Goal: Information Seeking & Learning: Learn about a topic

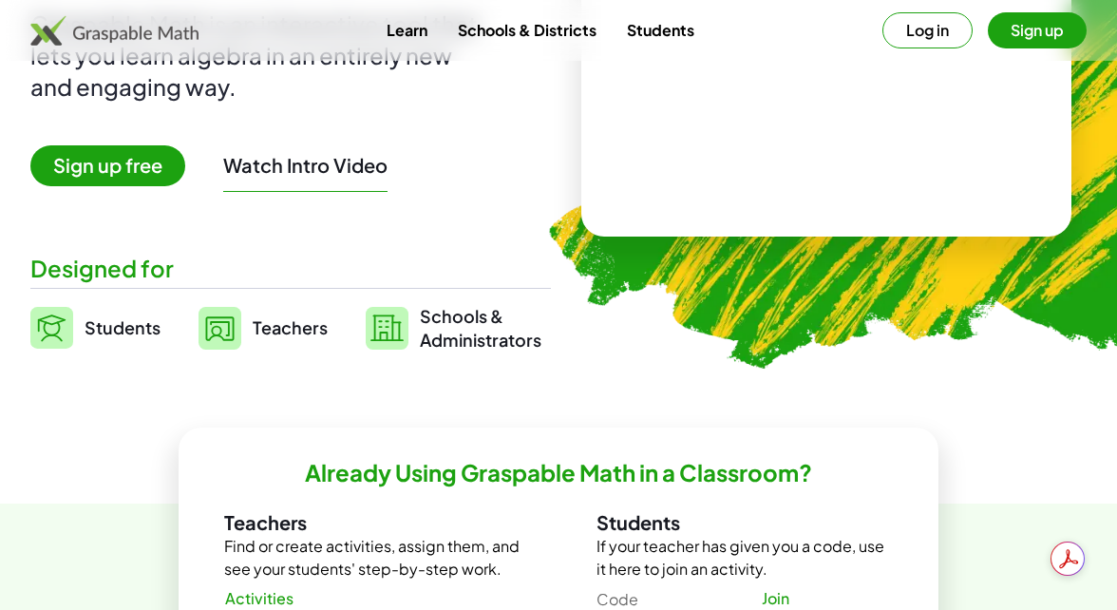
scroll to position [370, 0]
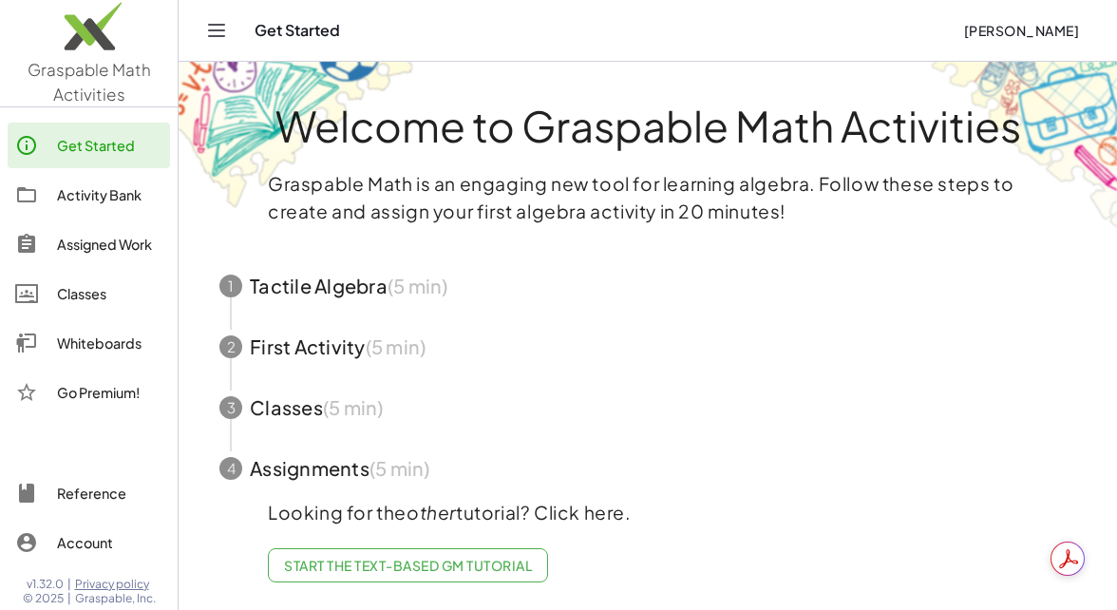
click at [103, 200] on div "Activity Bank" at bounding box center [109, 194] width 105 height 23
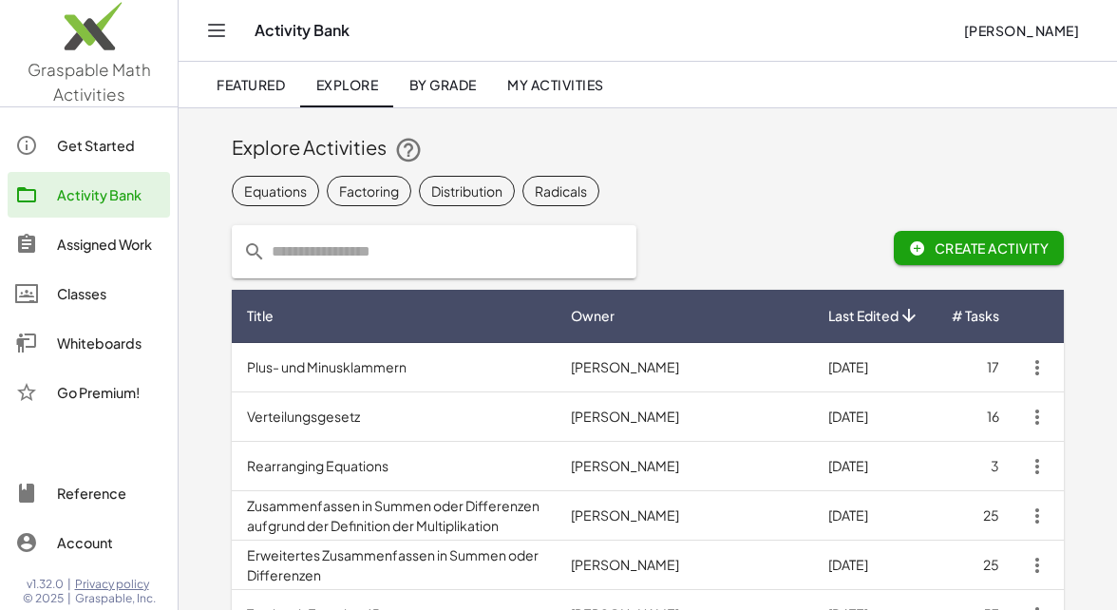
click at [376, 250] on input "text" at bounding box center [445, 251] width 359 height 53
type input "**********"
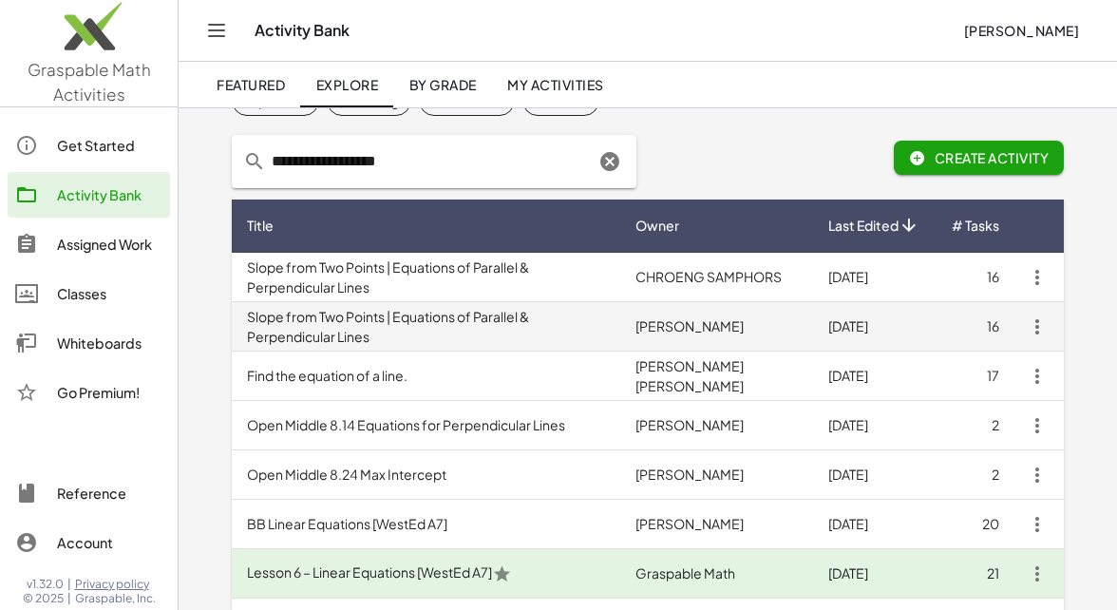
scroll to position [92, 0]
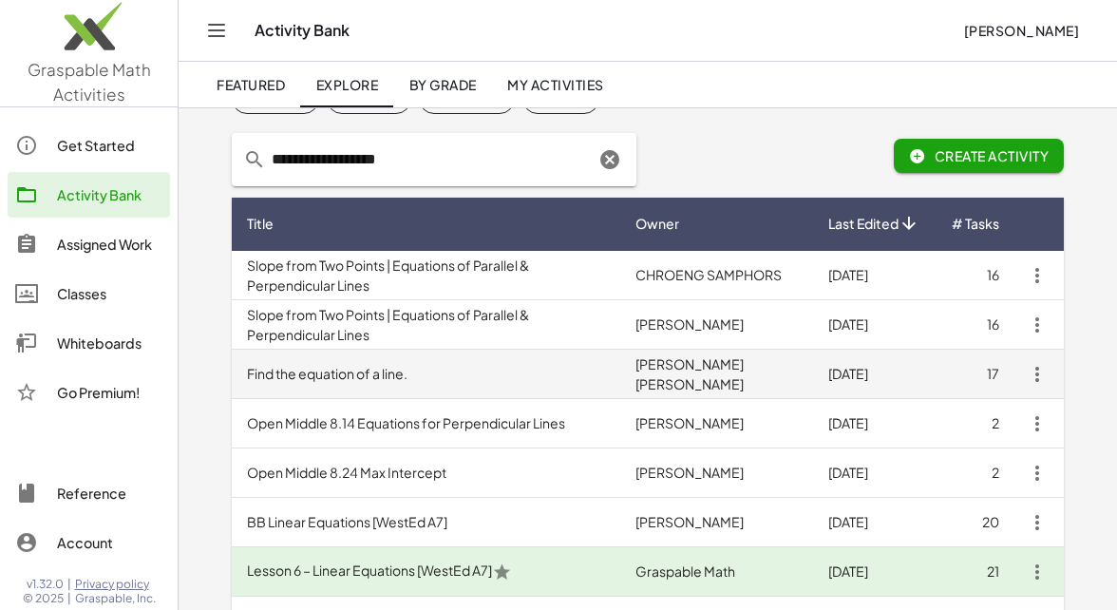
click at [370, 376] on td "Find the equation of a line." at bounding box center [426, 374] width 388 height 49
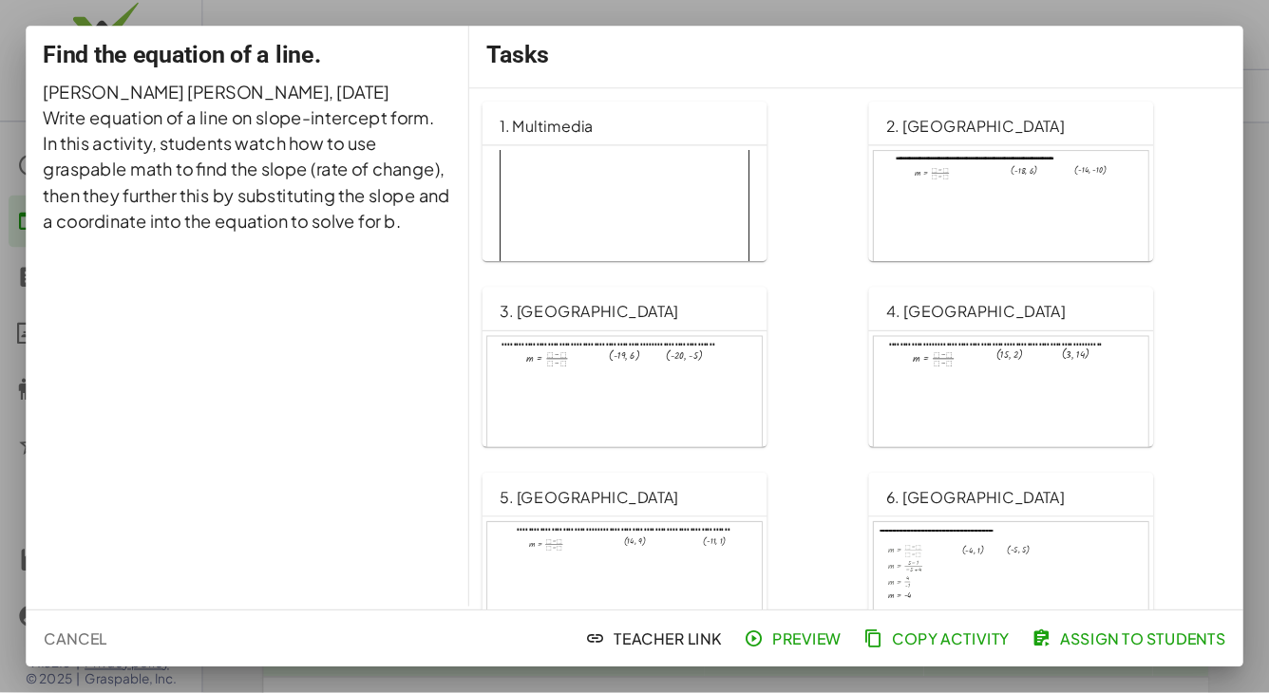
scroll to position [12, 0]
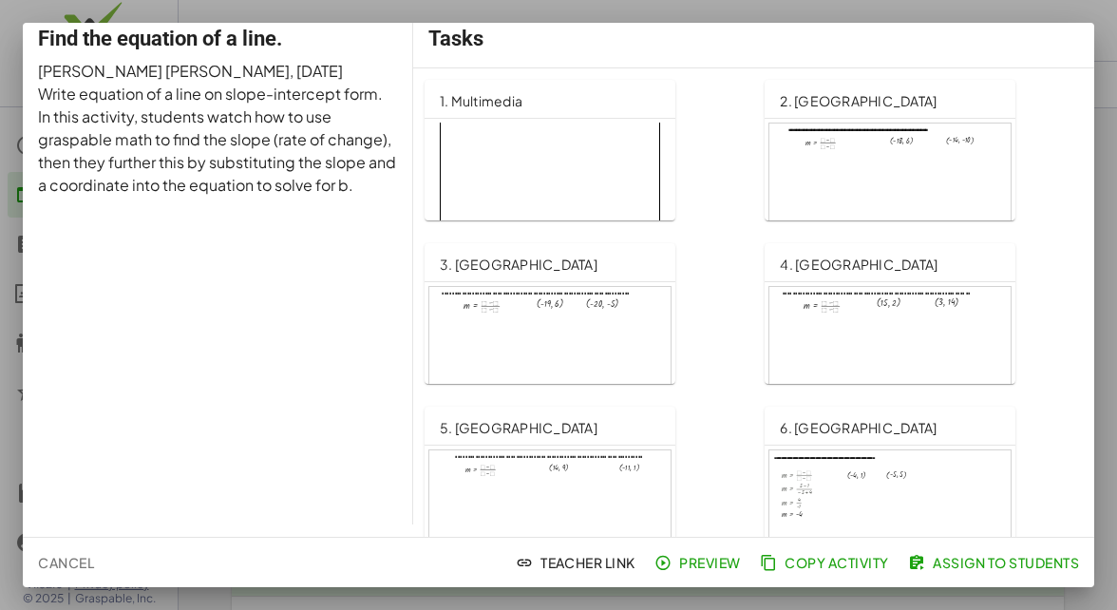
click at [697, 563] on span "Preview" at bounding box center [699, 562] width 83 height 17
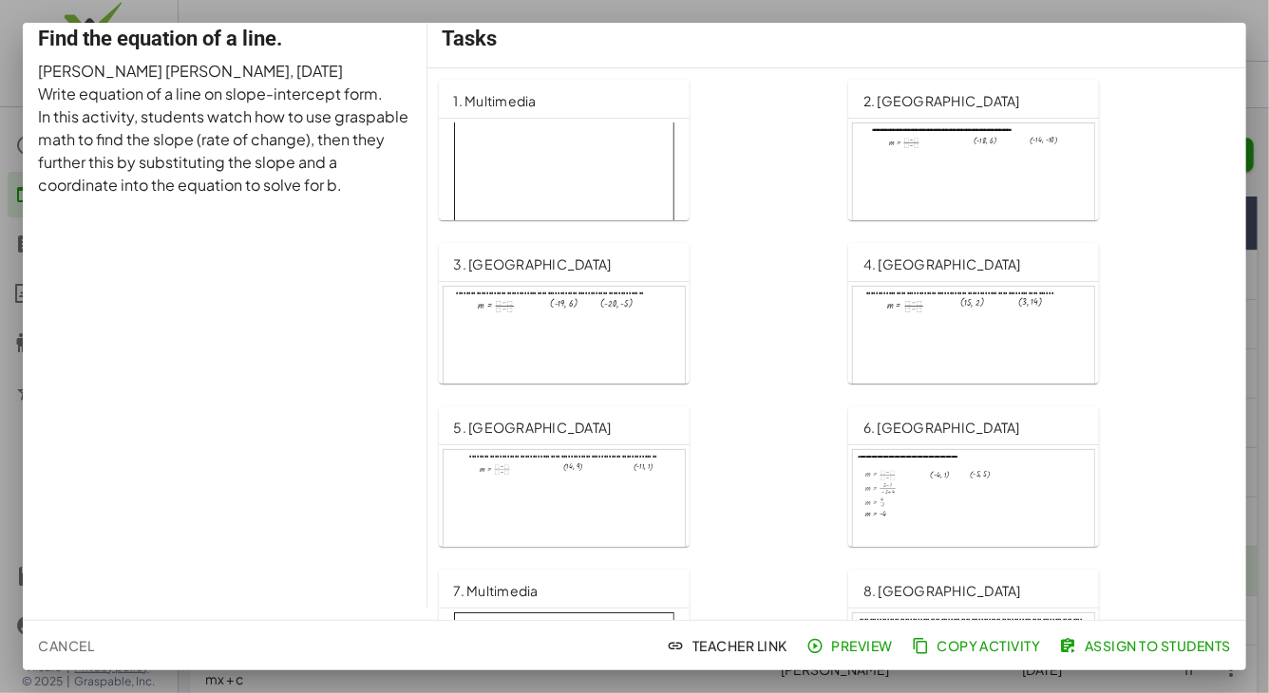
scroll to position [18, 0]
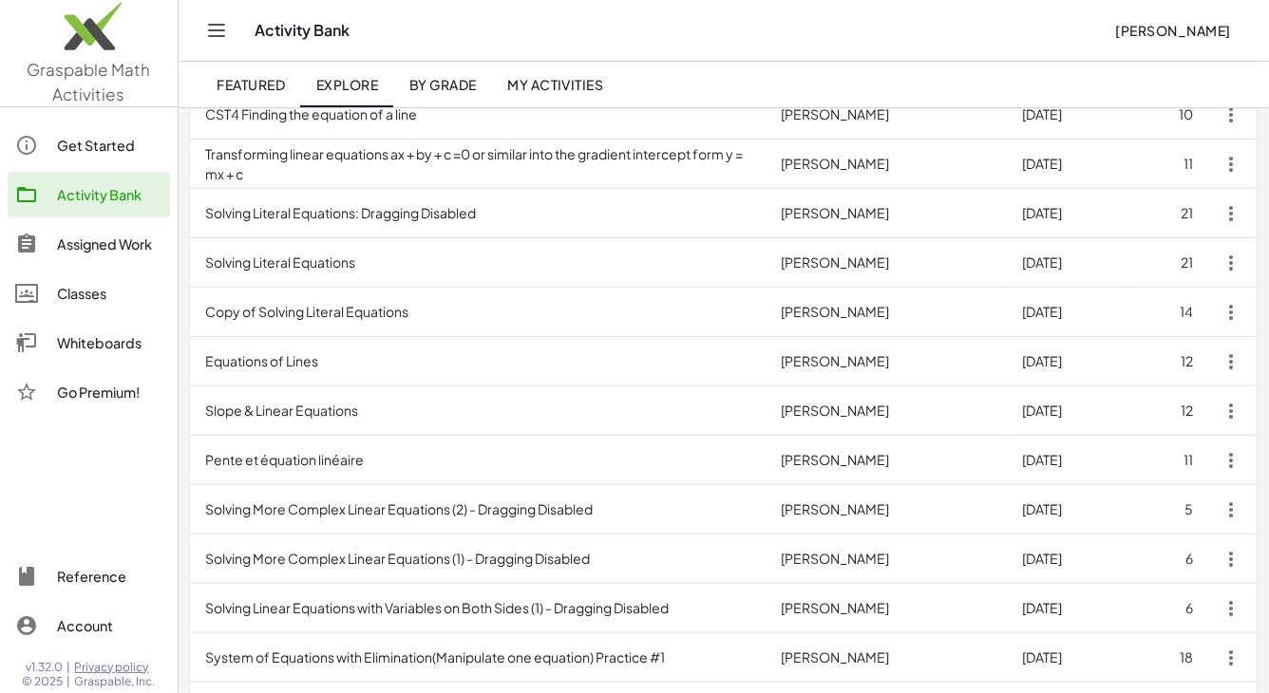
scroll to position [577, 0]
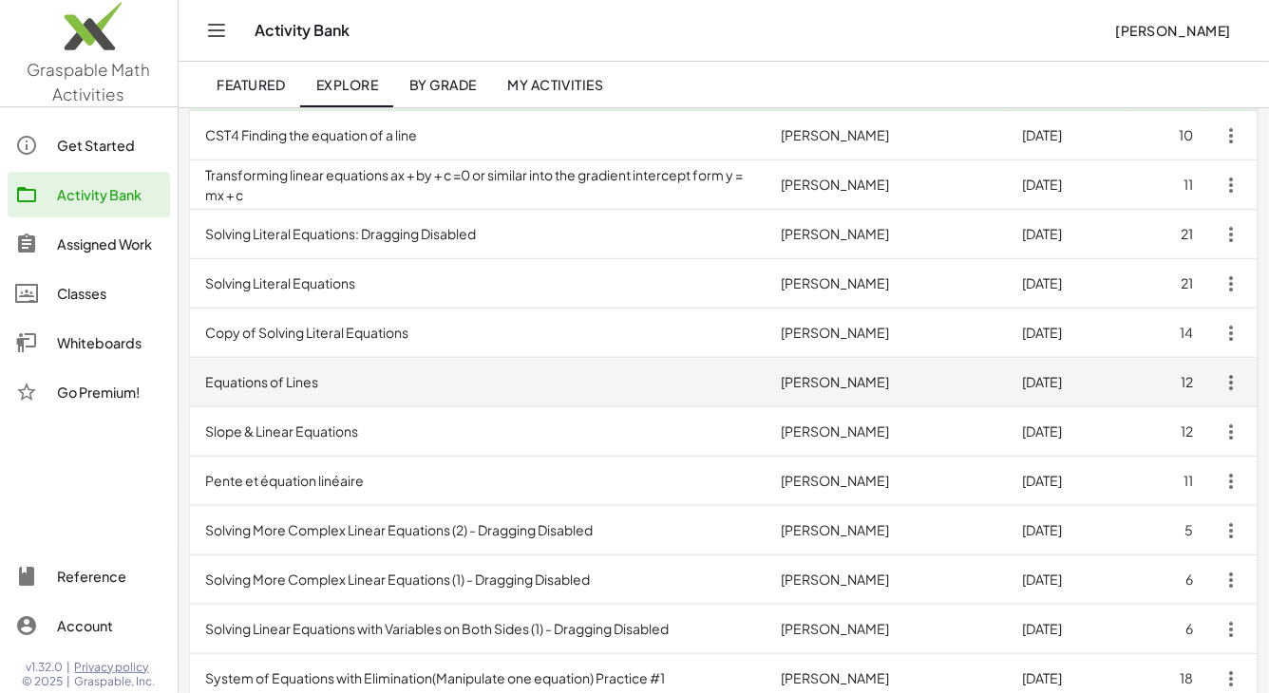
click at [285, 380] on td "Equations of Lines" at bounding box center [478, 382] width 577 height 49
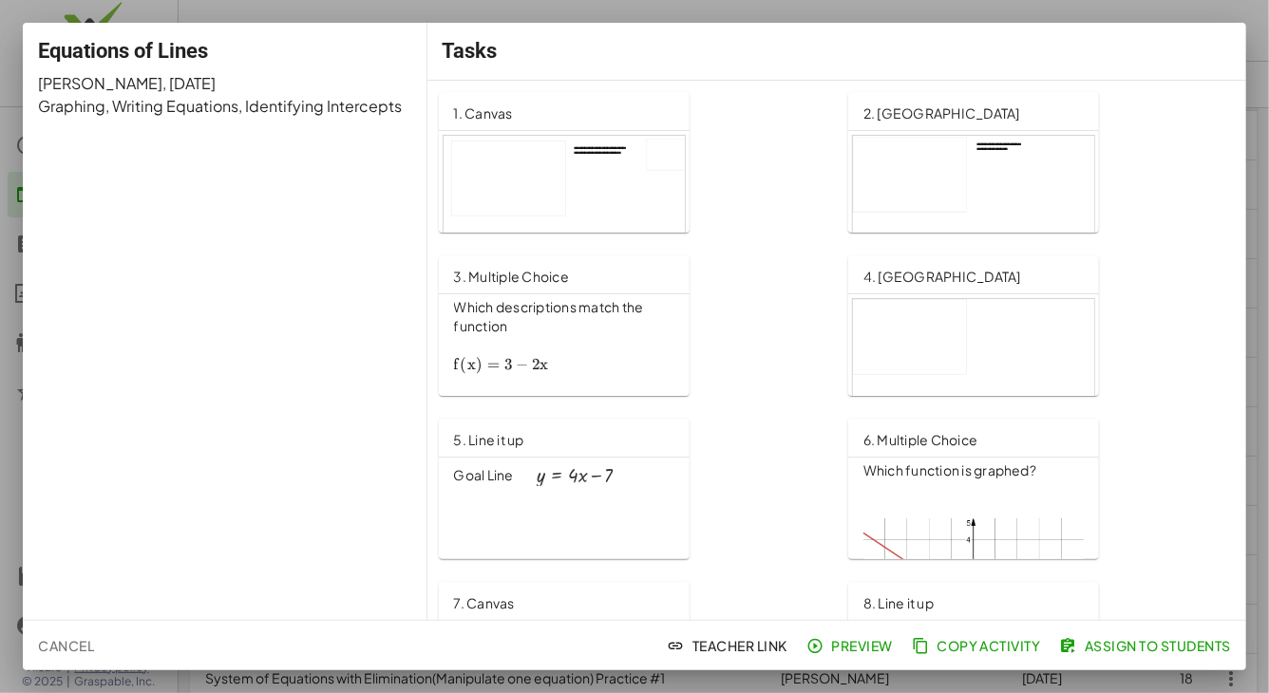
click at [603, 185] on div at bounding box center [564, 204] width 241 height 137
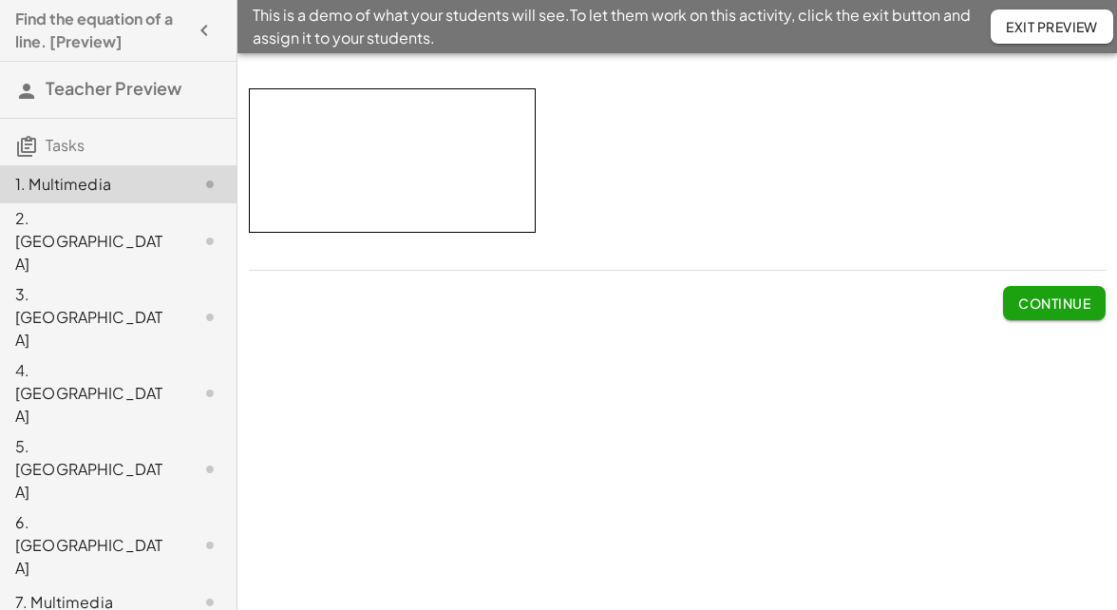
click at [1063, 302] on span "Continue" at bounding box center [1054, 302] width 72 height 17
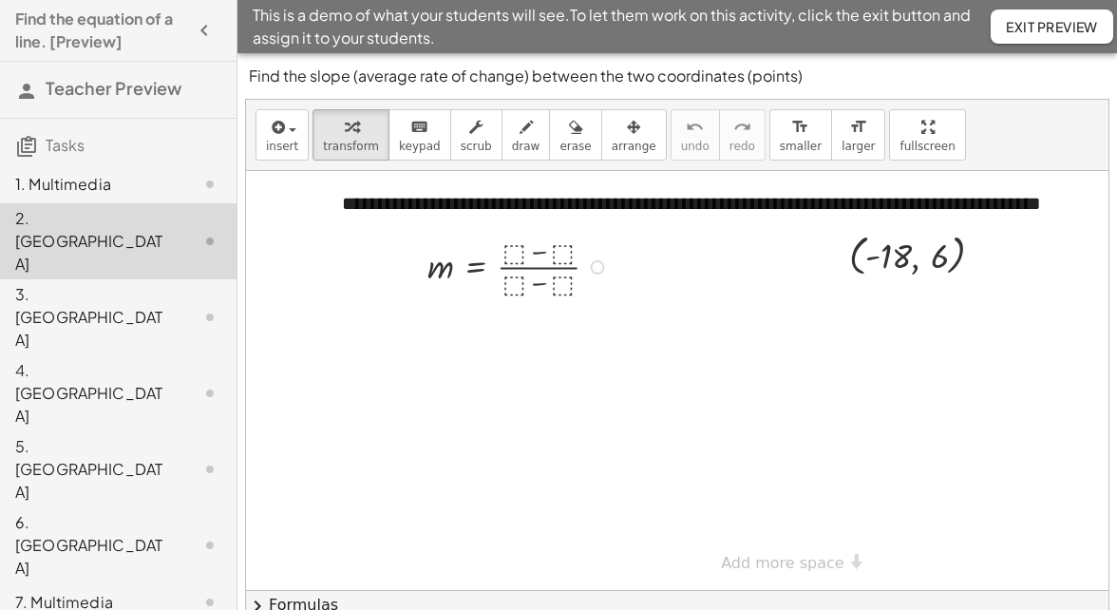
click at [516, 250] on div at bounding box center [521, 265] width 206 height 69
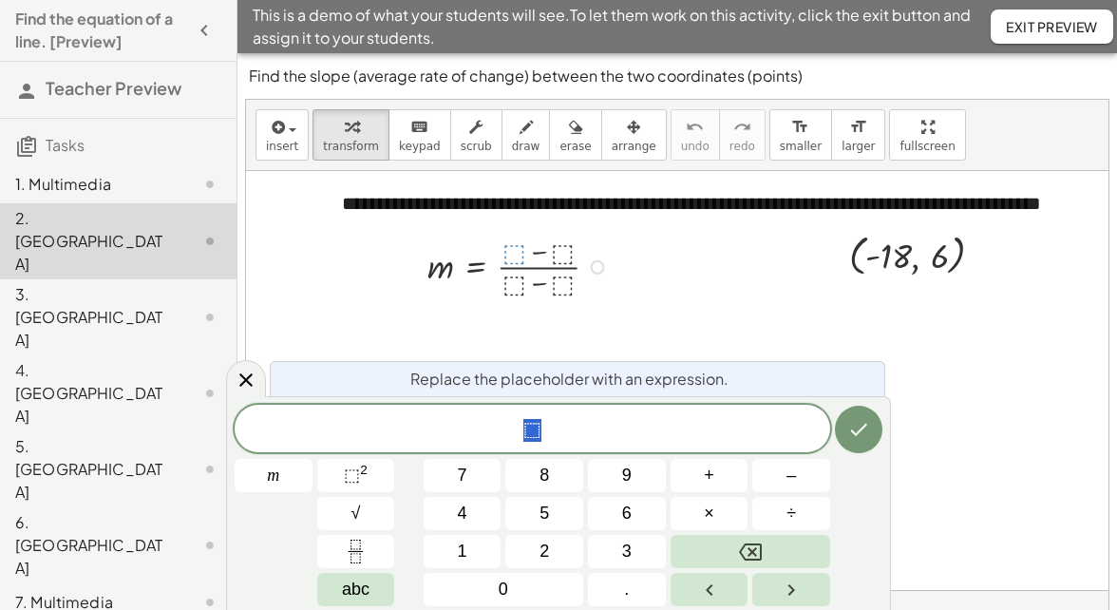
click at [723, 274] on div at bounding box center [777, 380] width 1062 height 419
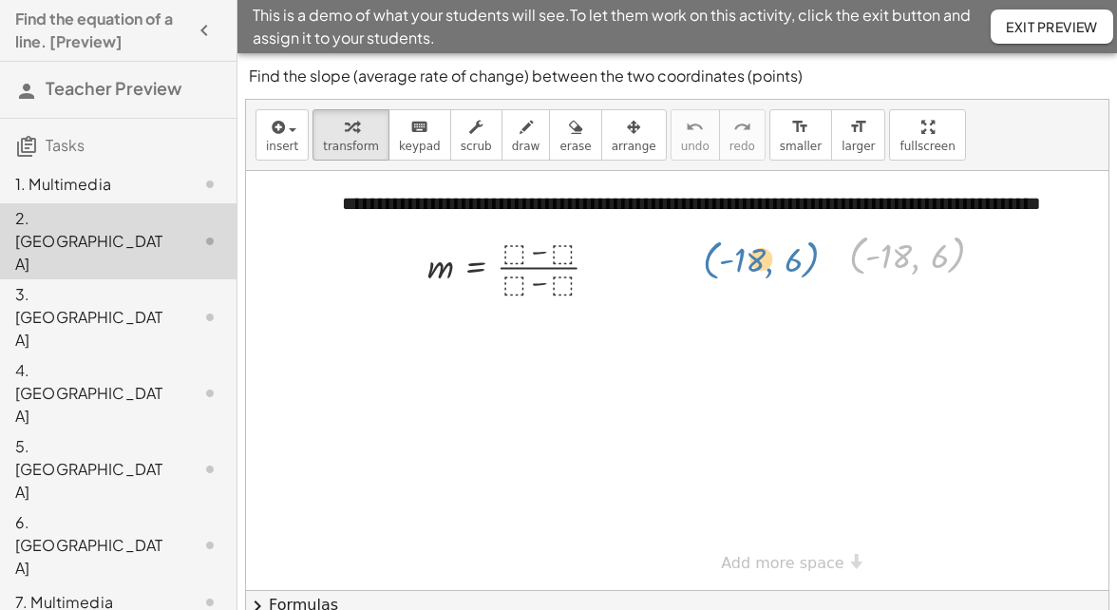
drag, startPoint x: 1006, startPoint y: 258, endPoint x: 837, endPoint y: 258, distance: 169.1
click at [837, 259] on div "( , - 18 , 6 ) ( , - 18 , 6 )" at bounding box center [911, 253] width 180 height 63
click at [986, 256] on div at bounding box center [982, 255] width 14 height 14
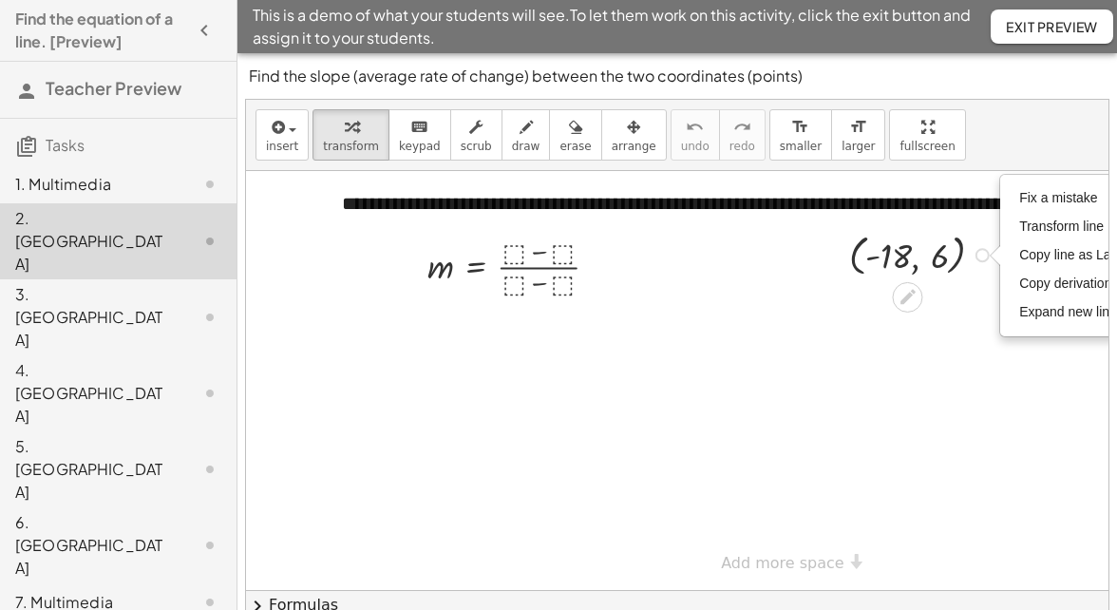
click at [986, 256] on div "Fix a mistake Transform line Copy line as LaTeX Copy derivation as LaTeX Expand…" at bounding box center [982, 255] width 14 height 14
click at [924, 312] on div at bounding box center [777, 380] width 1062 height 419
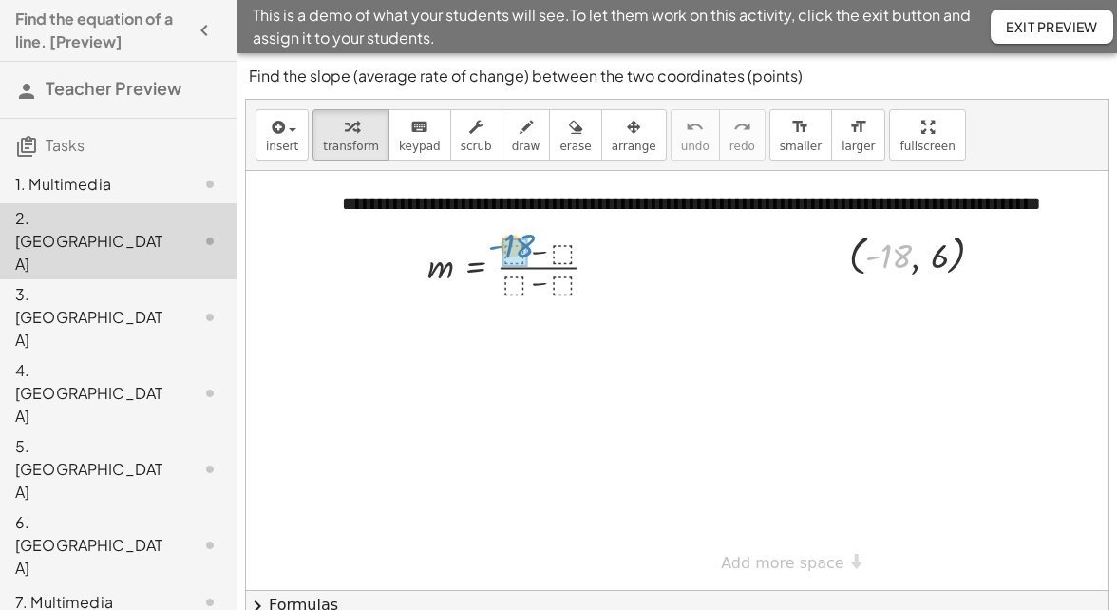
drag, startPoint x: 891, startPoint y: 260, endPoint x: 514, endPoint y: 250, distance: 377.2
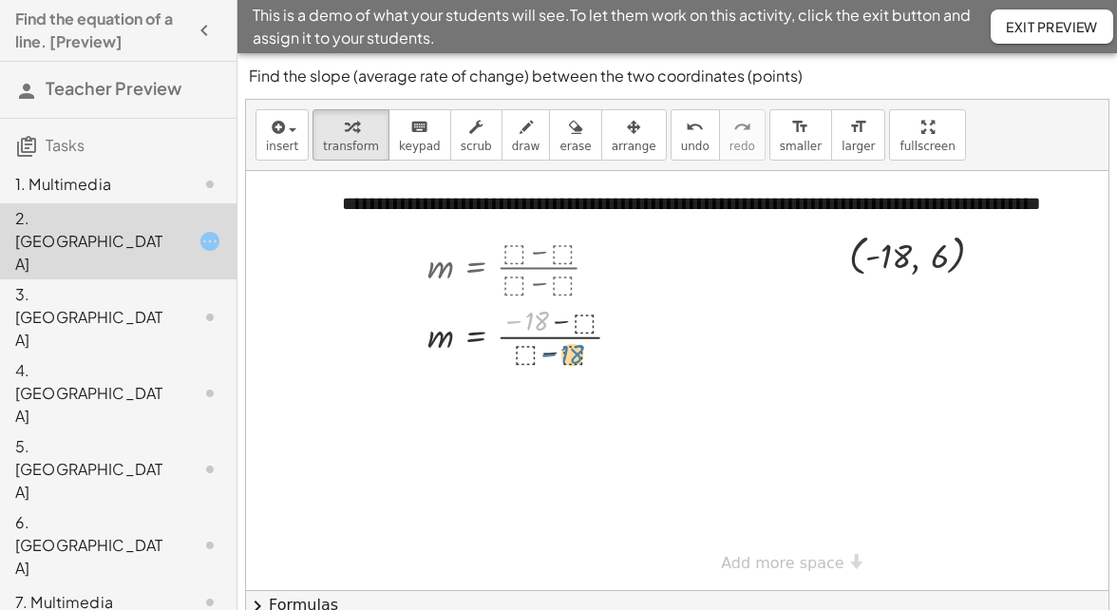
drag, startPoint x: 532, startPoint y: 317, endPoint x: 570, endPoint y: 350, distance: 50.5
click at [570, 350] on div at bounding box center [532, 334] width 228 height 69
drag, startPoint x: 535, startPoint y: 314, endPoint x: 520, endPoint y: 278, distance: 39.2
drag, startPoint x: 937, startPoint y: 257, endPoint x: 520, endPoint y: 359, distance: 429.2
click at [758, 253] on div at bounding box center [777, 380] width 1062 height 419
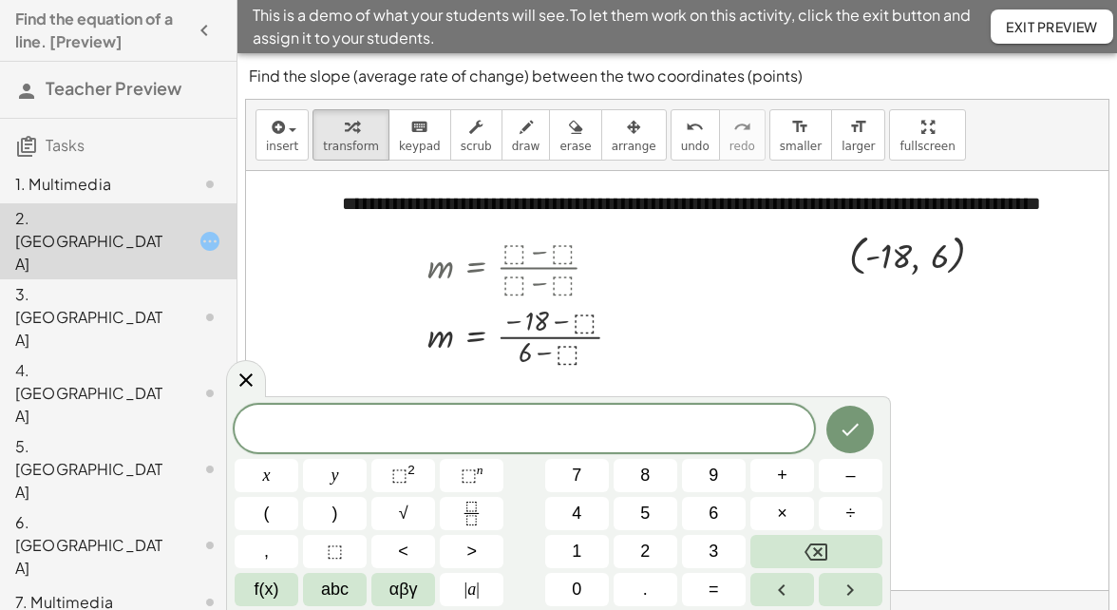
click at [758, 253] on div at bounding box center [777, 380] width 1062 height 419
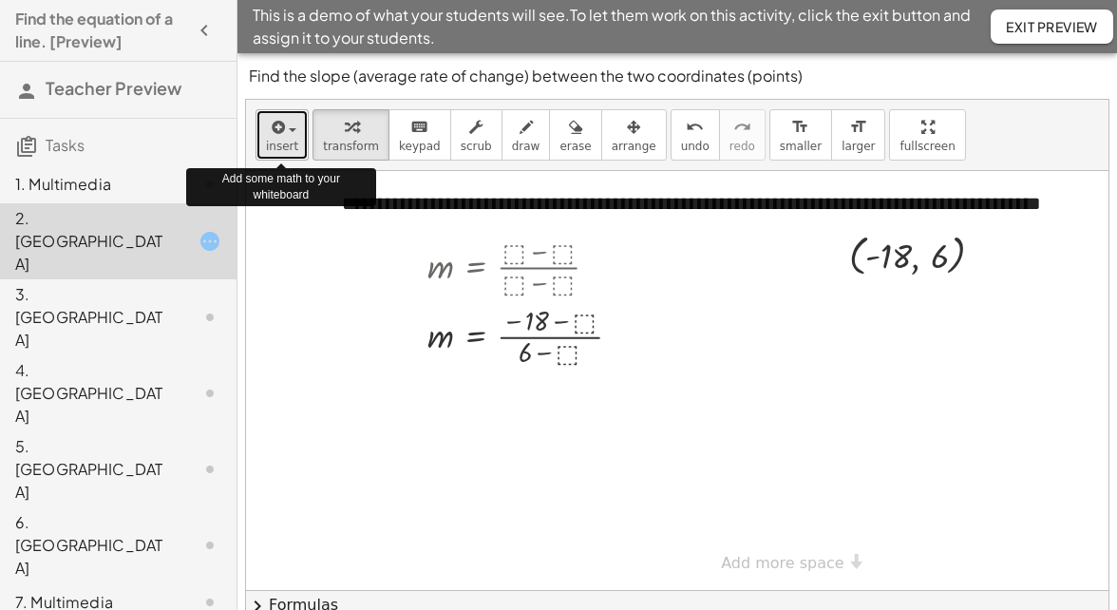
click at [287, 123] on span "button" at bounding box center [287, 129] width 4 height 13
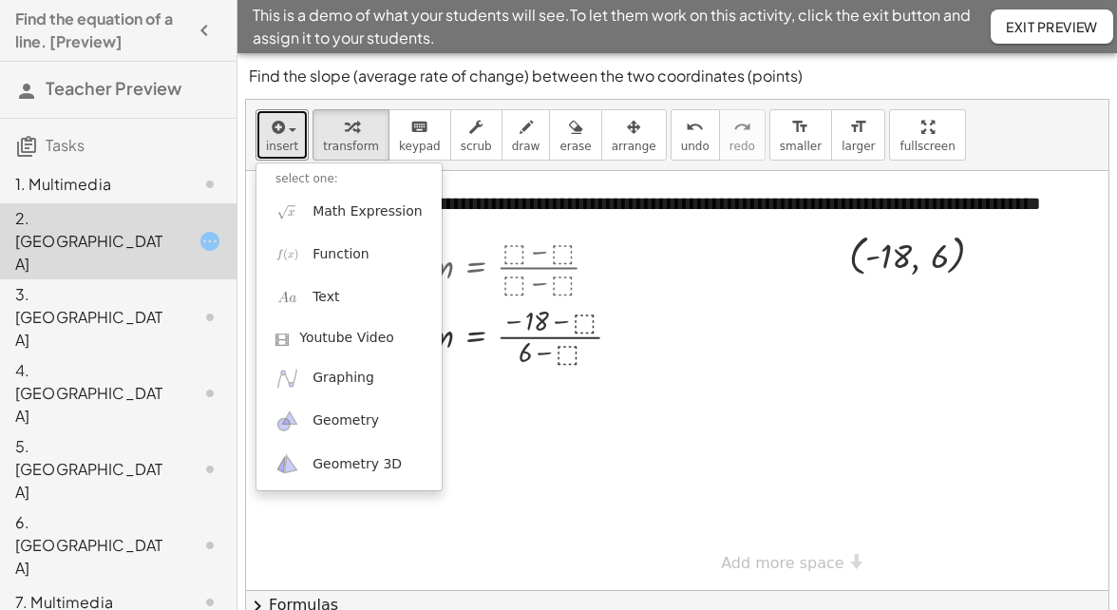
click at [767, 345] on div at bounding box center [777, 380] width 1062 height 419
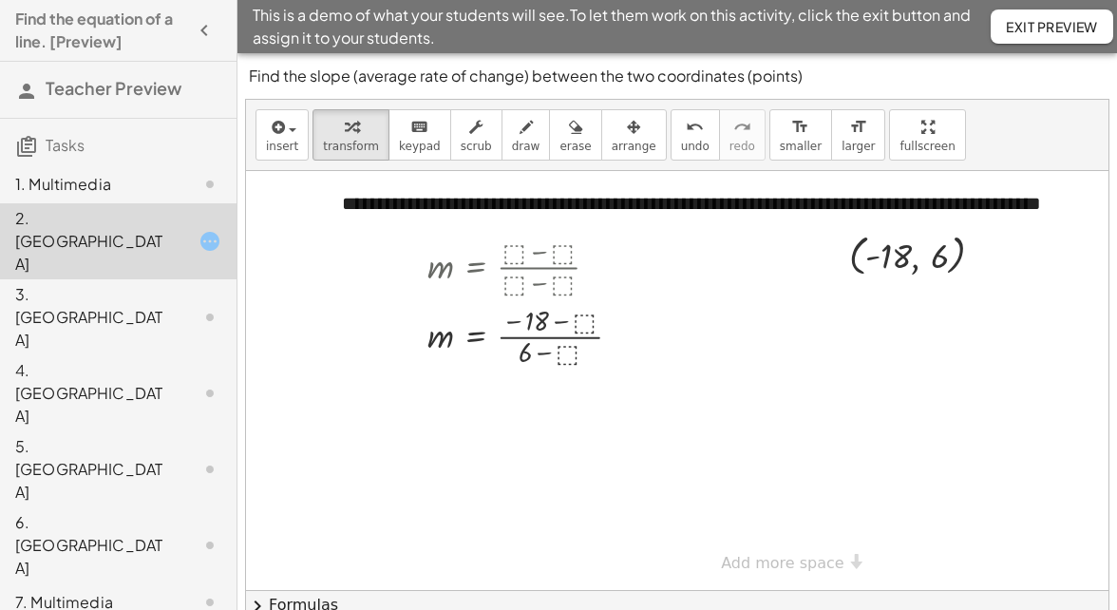
click at [80, 179] on div "1. Multimedia" at bounding box center [91, 184] width 153 height 23
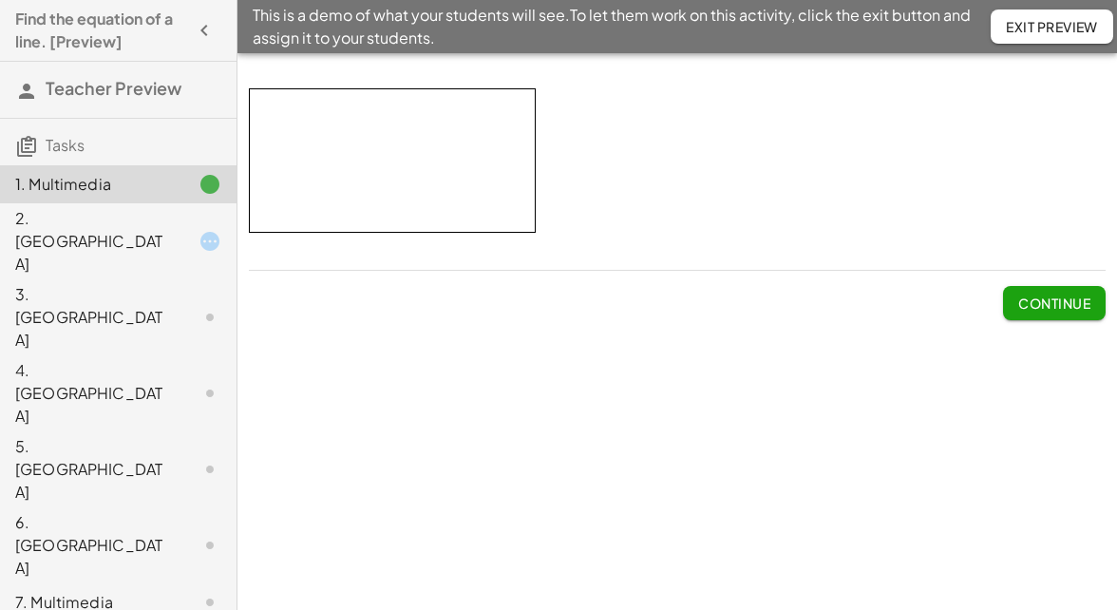
click at [1051, 296] on span "Continue" at bounding box center [1054, 302] width 72 height 17
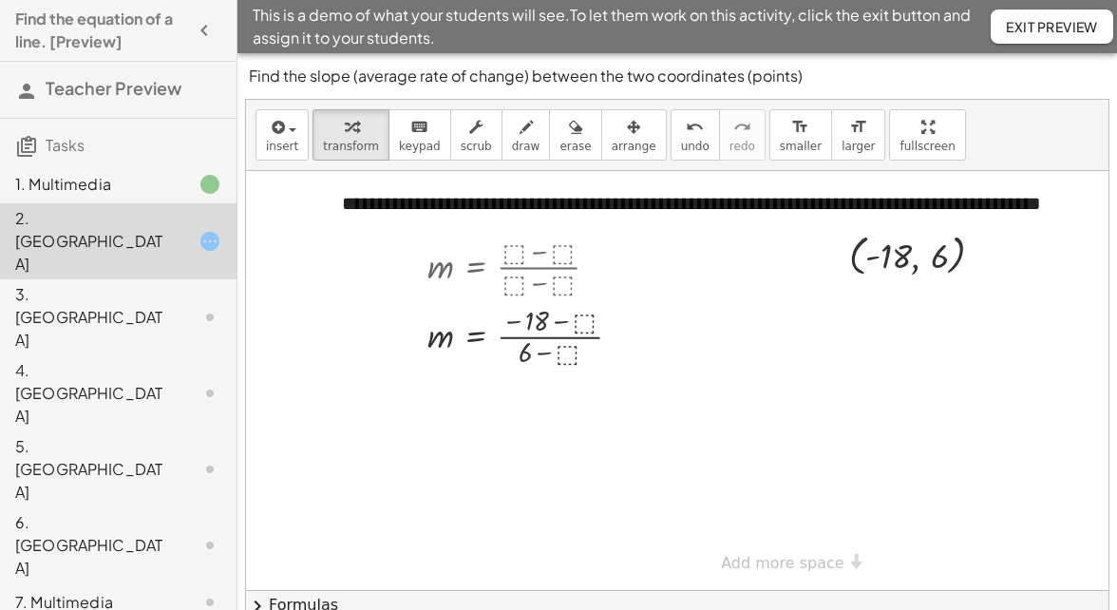
click at [670, 272] on div at bounding box center [777, 380] width 1062 height 419
drag, startPoint x: 850, startPoint y: 328, endPoint x: 507, endPoint y: 329, distance: 342.9
click at [502, 330] on div "**********" at bounding box center [777, 380] width 1062 height 419
click at [299, 121] on button "insert" at bounding box center [282, 134] width 53 height 51
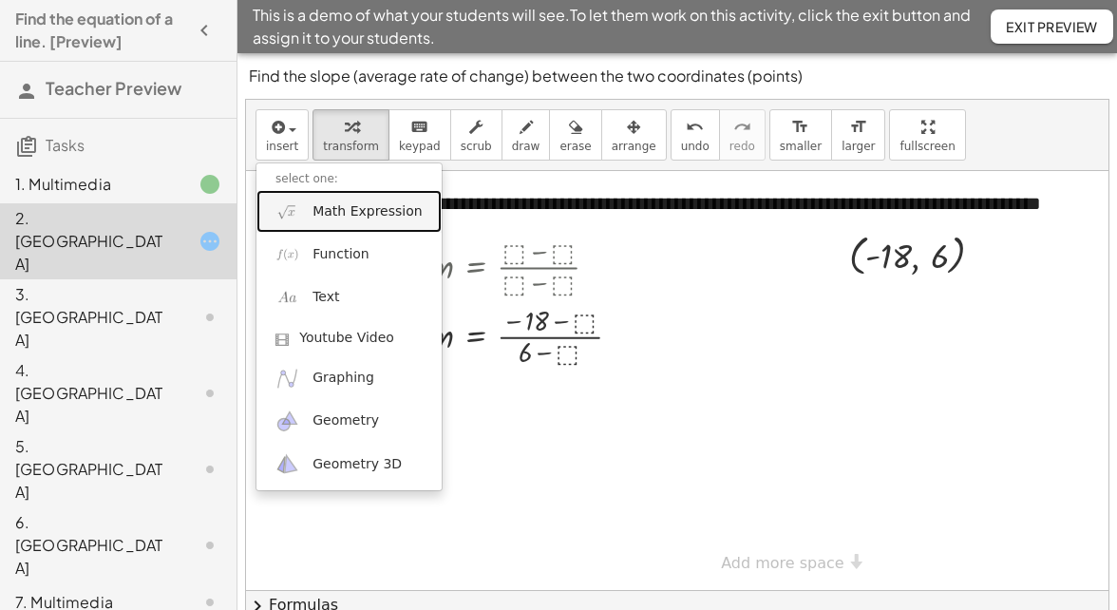
click at [331, 211] on span "Math Expression" at bounding box center [366, 211] width 109 height 19
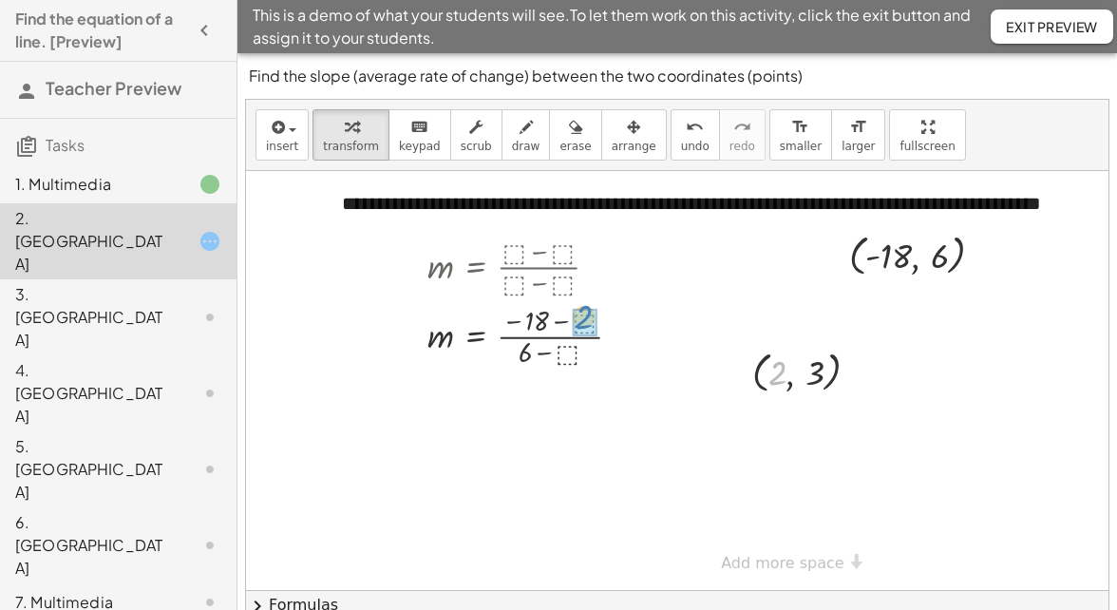
drag, startPoint x: 777, startPoint y: 369, endPoint x: 584, endPoint y: 314, distance: 200.5
drag, startPoint x: 813, startPoint y: 375, endPoint x: 553, endPoint y: 361, distance: 260.6
click at [557, 319] on div at bounding box center [526, 334] width 217 height 69
click at [512, 351] on div at bounding box center [526, 334] width 217 height 69
click at [525, 413] on div at bounding box center [526, 403] width 217 height 69
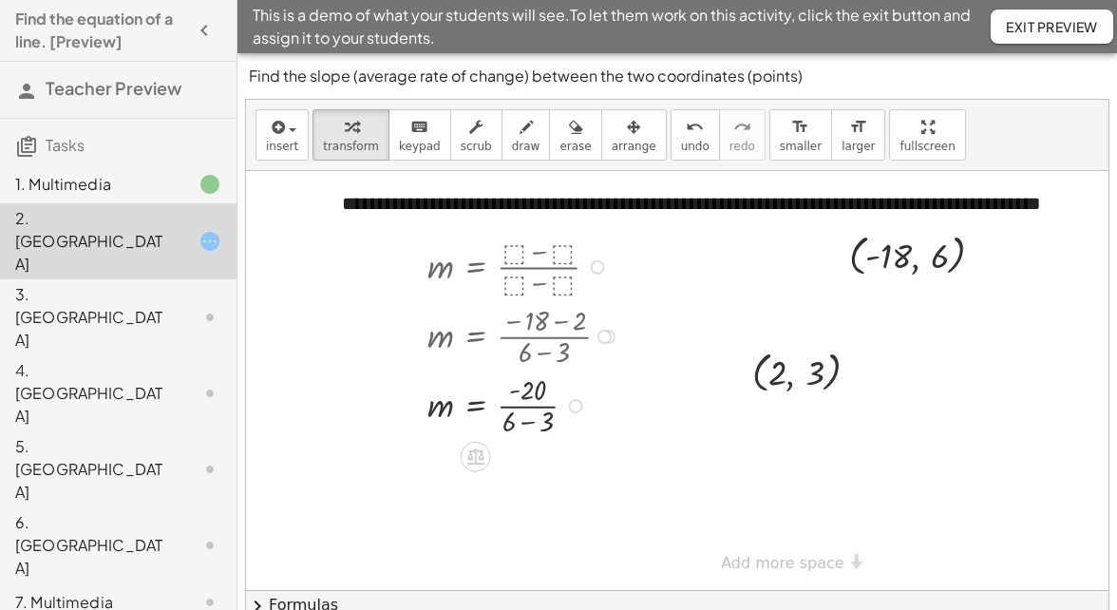
click at [528, 424] on div at bounding box center [526, 403] width 217 height 69
click at [526, 407] on div at bounding box center [526, 403] width 217 height 69
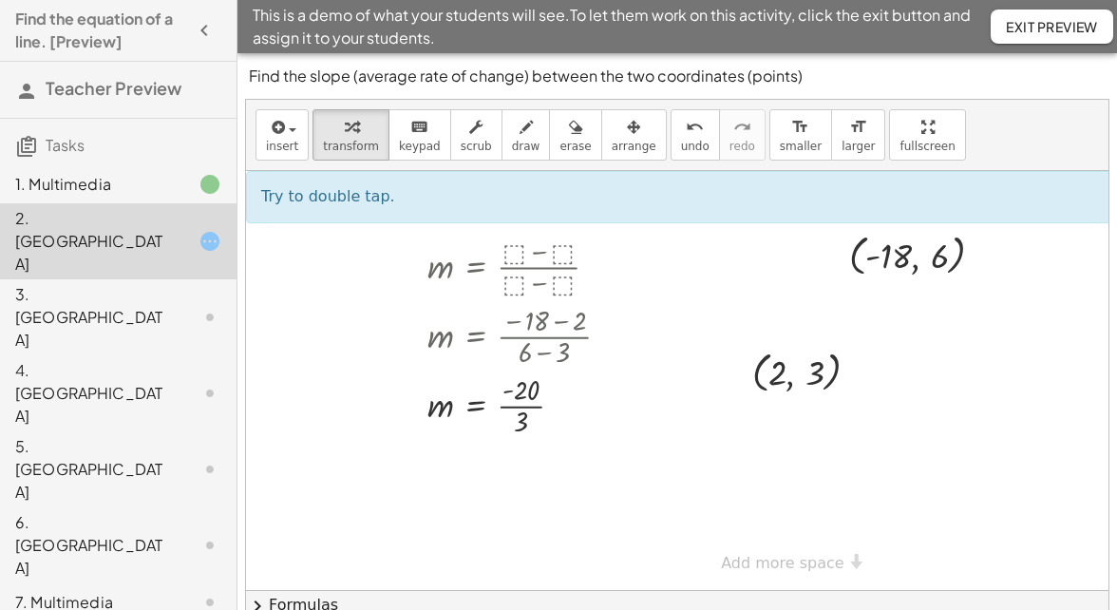
click at [385, 196] on div "Try to double tap. ×" at bounding box center [779, 197] width 1066 height 52
click at [526, 402] on div at bounding box center [526, 403] width 217 height 69
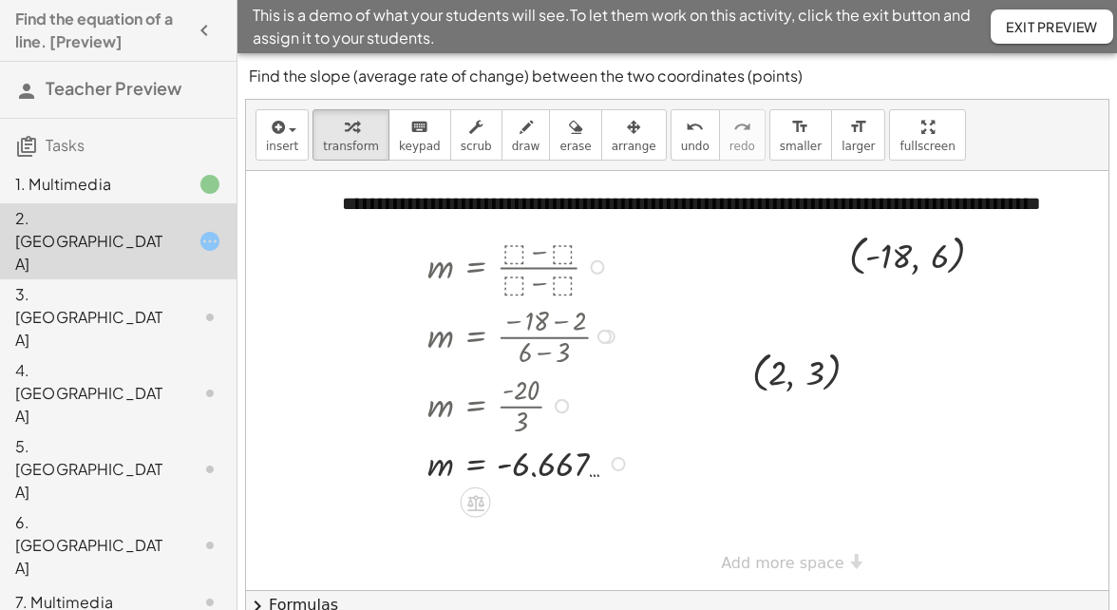
click at [543, 469] on div at bounding box center [531, 462] width 227 height 47
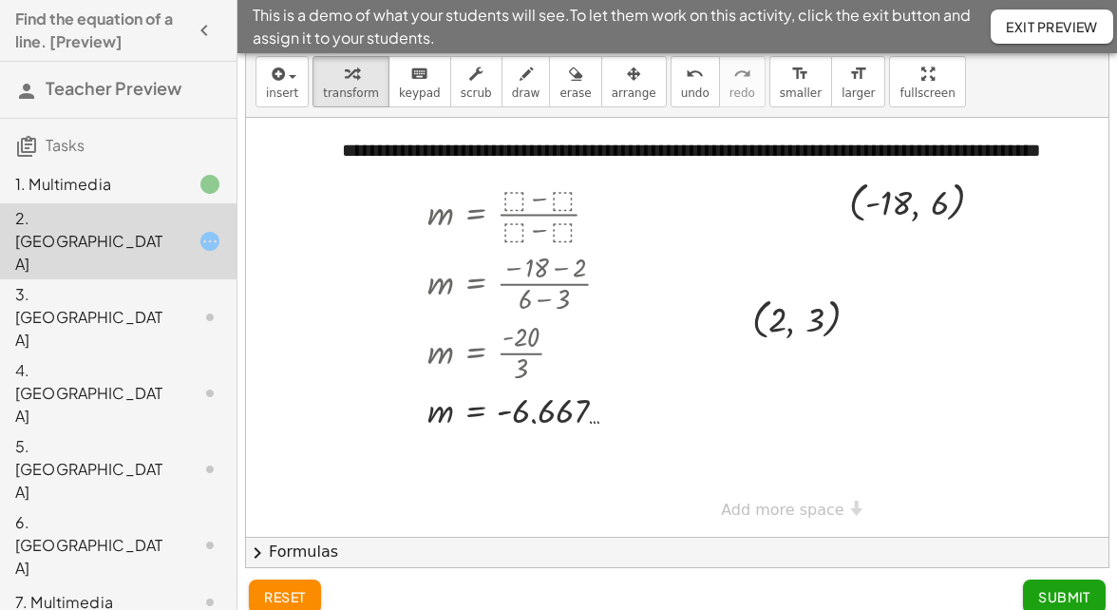
scroll to position [71, 0]
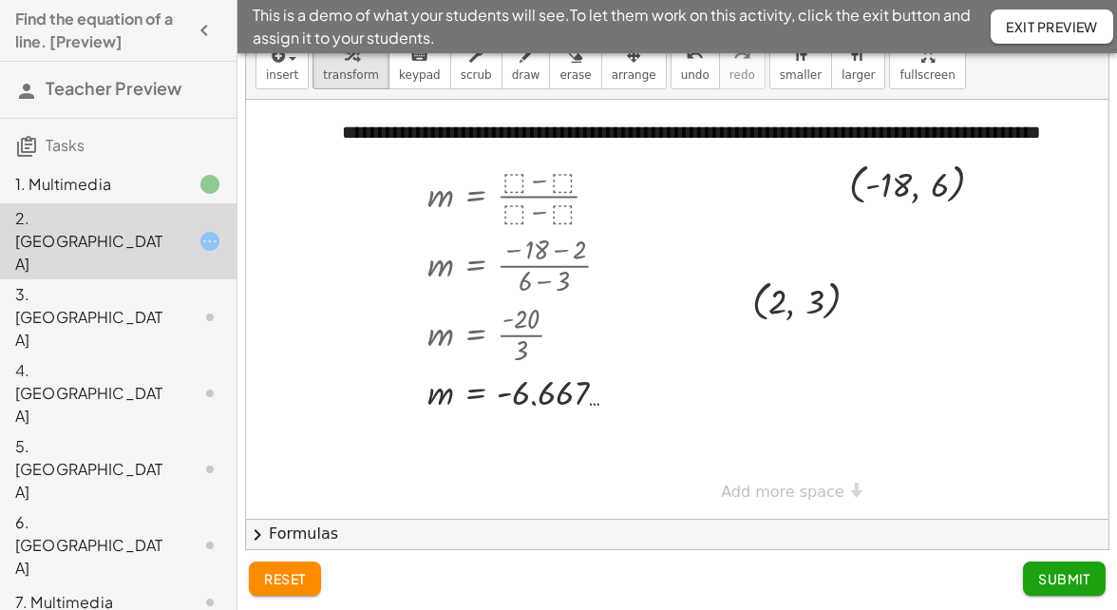
click at [1056, 584] on span "Submit" at bounding box center [1064, 578] width 52 height 17
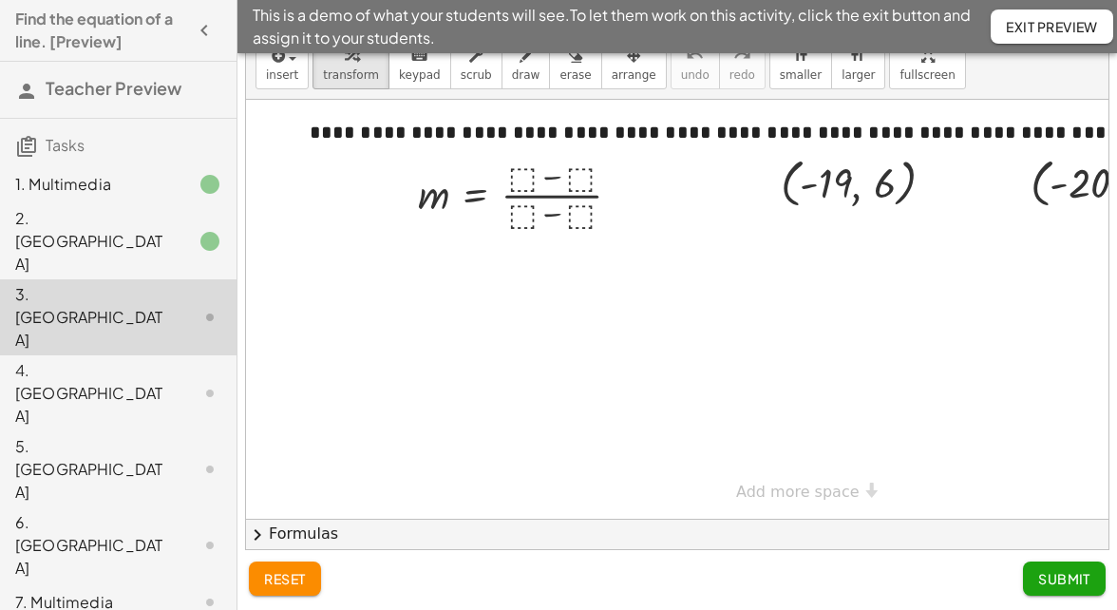
drag, startPoint x: 961, startPoint y: 373, endPoint x: 784, endPoint y: 402, distance: 179.9
click at [784, 402] on div at bounding box center [792, 309] width 1092 height 419
drag, startPoint x: 1072, startPoint y: 188, endPoint x: 1107, endPoint y: 188, distance: 34.2
click at [1107, 188] on div at bounding box center [1128, 181] width 214 height 62
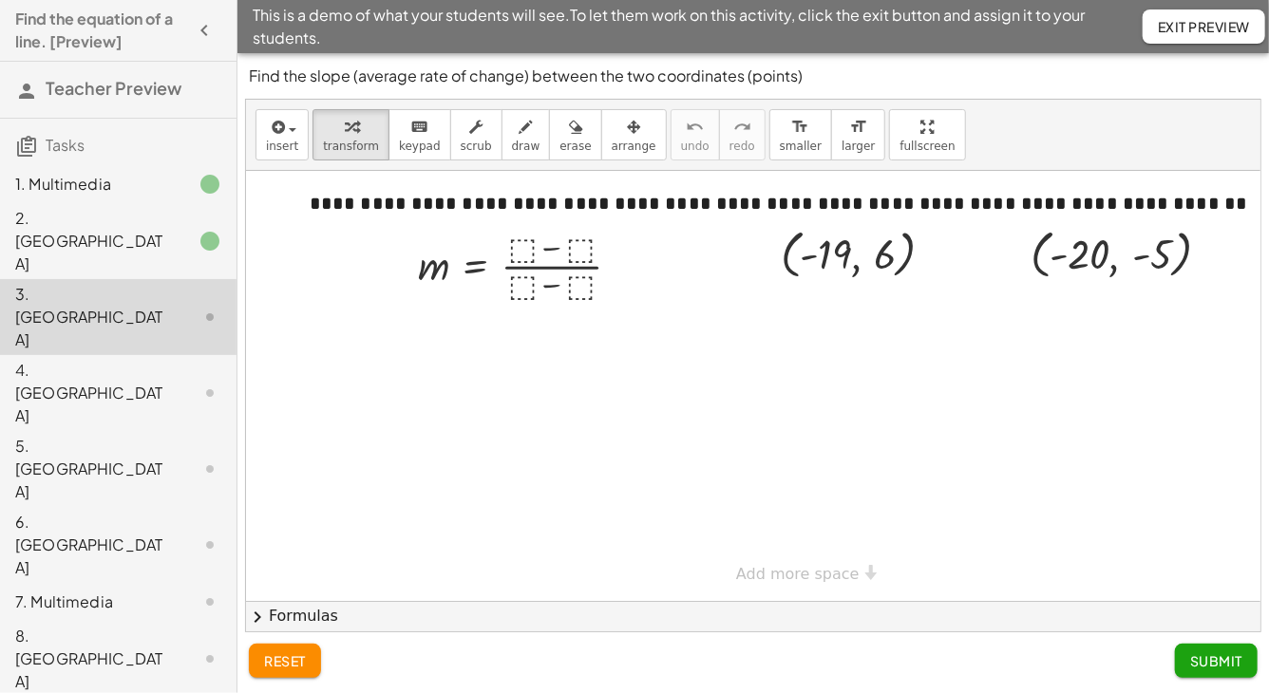
click at [99, 214] on div "2. [GEOGRAPHIC_DATA]" at bounding box center [91, 241] width 153 height 68
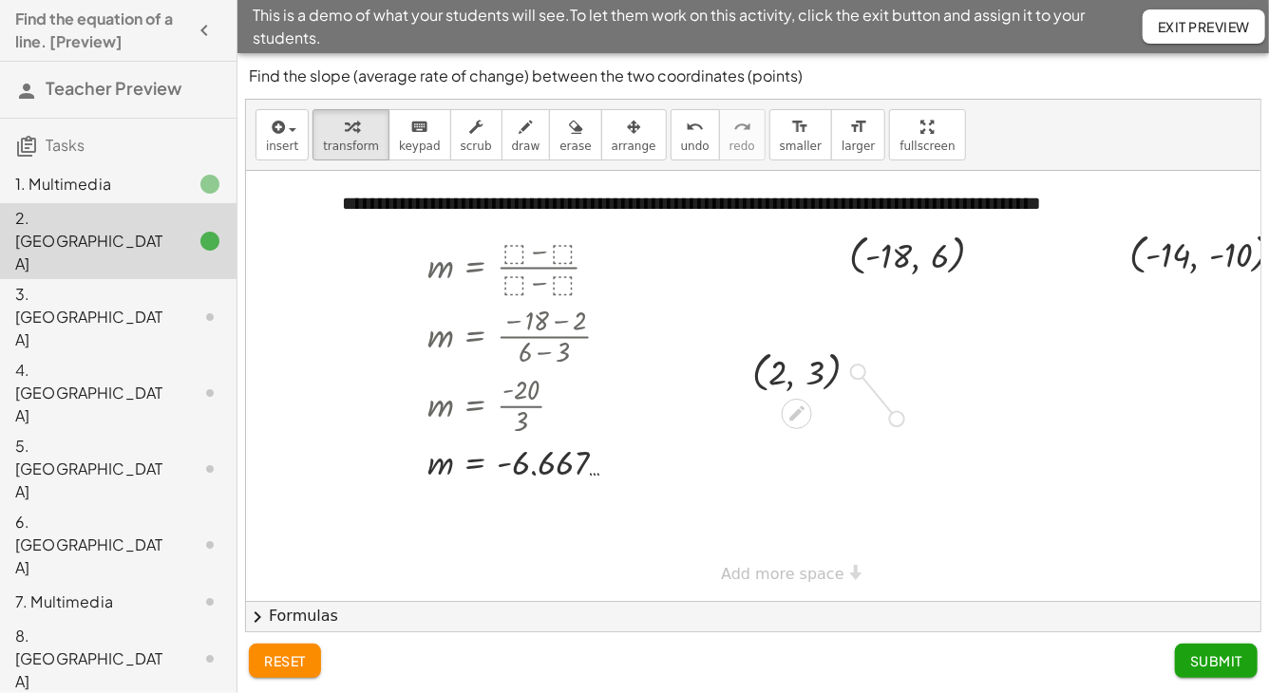
drag, startPoint x: 859, startPoint y: 370, endPoint x: 894, endPoint y: 418, distance: 59.1
click at [894, 418] on div "**********" at bounding box center [777, 386] width 1062 height 430
drag, startPoint x: 878, startPoint y: 411, endPoint x: 1046, endPoint y: 409, distance: 168.1
click at [1046, 409] on div "**********" at bounding box center [777, 386] width 1062 height 430
drag, startPoint x: 1025, startPoint y: 406, endPoint x: 1081, endPoint y: 295, distance: 123.6
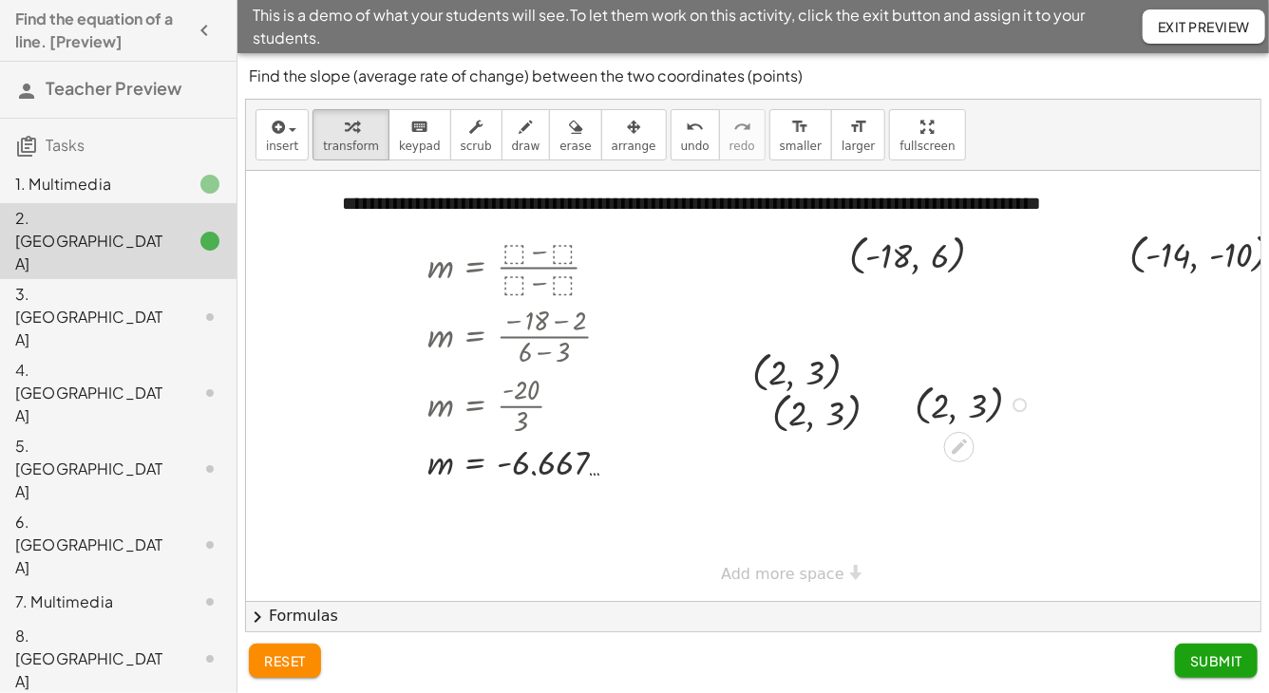
click at [1080, 298] on div "**********" at bounding box center [777, 386] width 1062 height 430
click at [295, 609] on span "reset" at bounding box center [285, 661] width 42 height 17
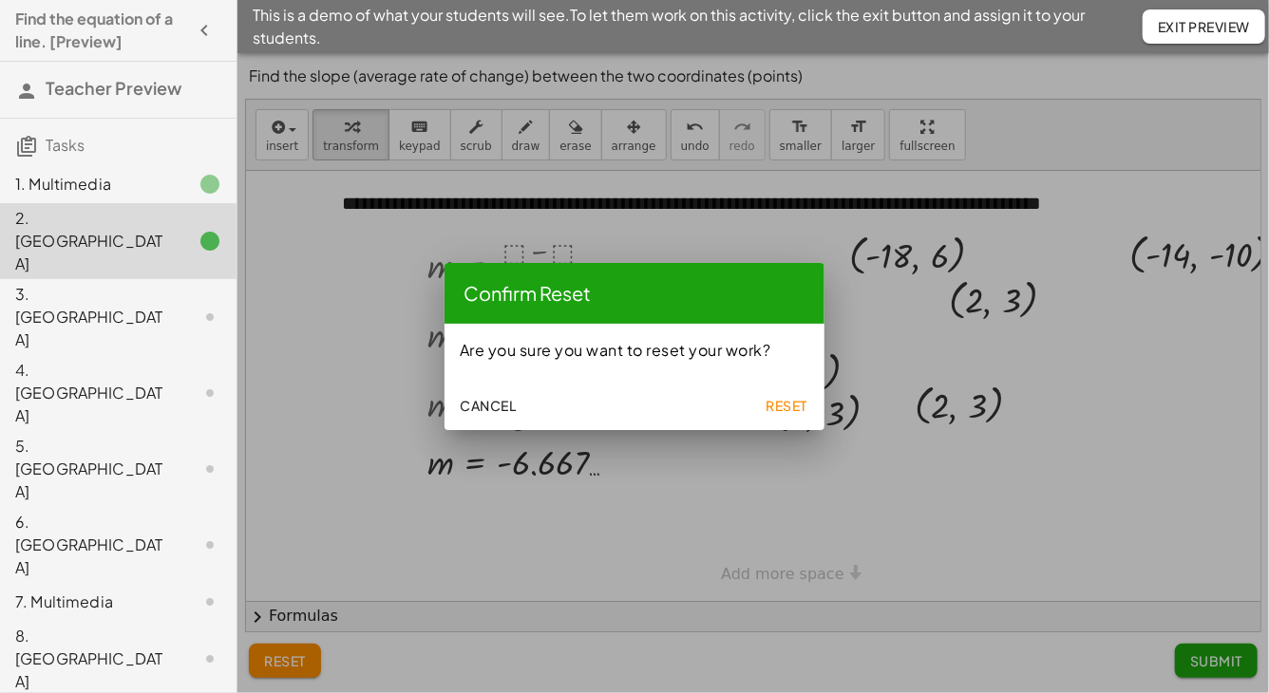
click at [783, 398] on span "Reset" at bounding box center [787, 405] width 42 height 17
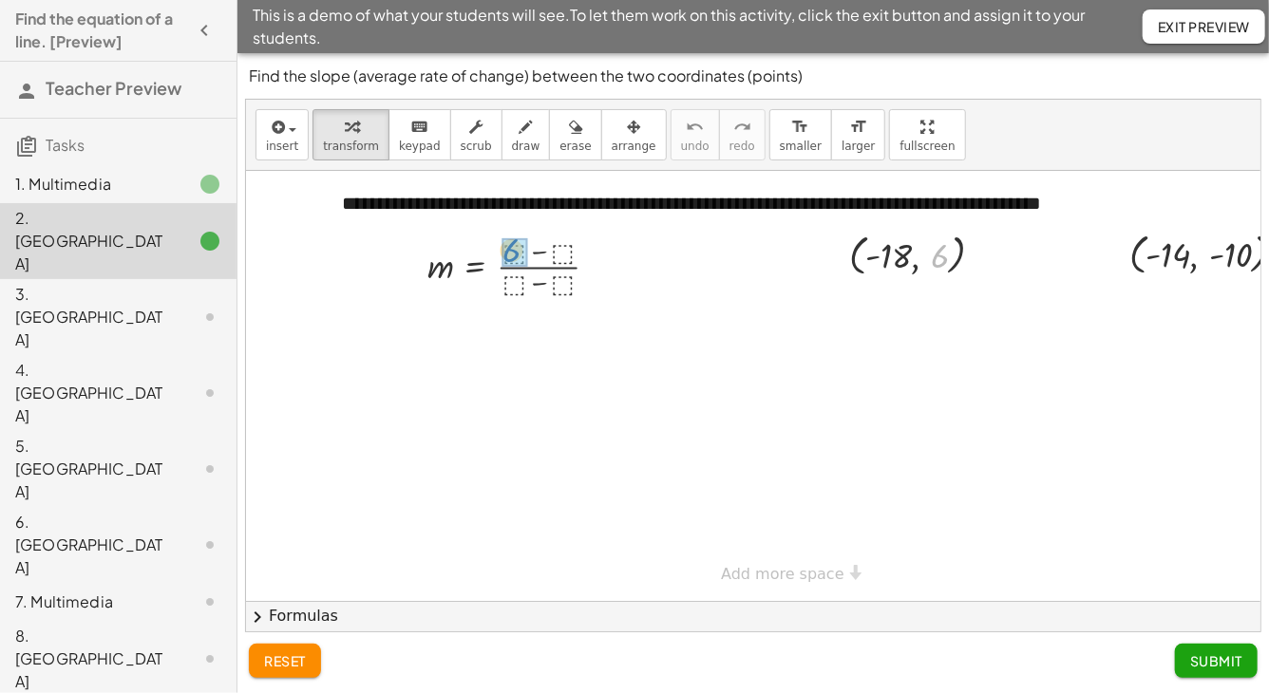
drag, startPoint x: 940, startPoint y: 261, endPoint x: 513, endPoint y: 255, distance: 427.5
drag, startPoint x: 1235, startPoint y: 257, endPoint x: 546, endPoint y: 331, distance: 692.6
drag, startPoint x: 1169, startPoint y: 254, endPoint x: 498, endPoint y: 364, distance: 680.5
drag, startPoint x: 1163, startPoint y: 251, endPoint x: 507, endPoint y: 346, distance: 662.2
drag, startPoint x: 888, startPoint y: 253, endPoint x: 583, endPoint y: 349, distance: 319.6
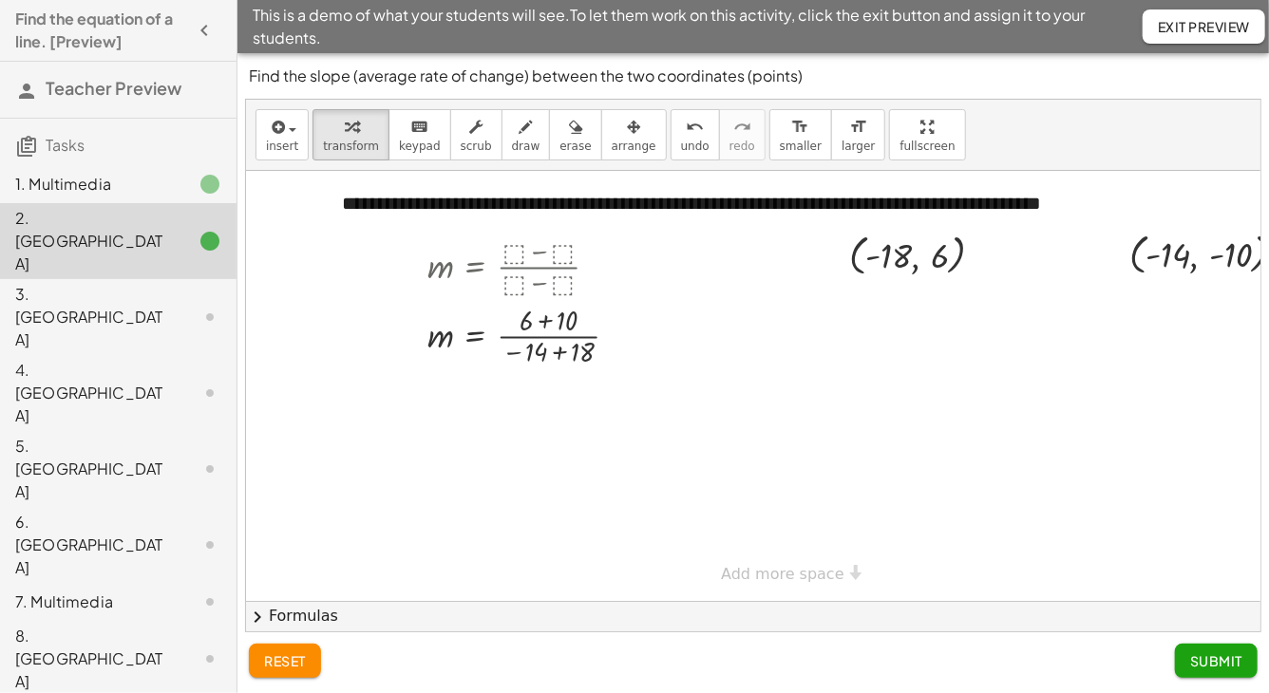
click at [1116, 609] on span "Submit" at bounding box center [1216, 661] width 52 height 17
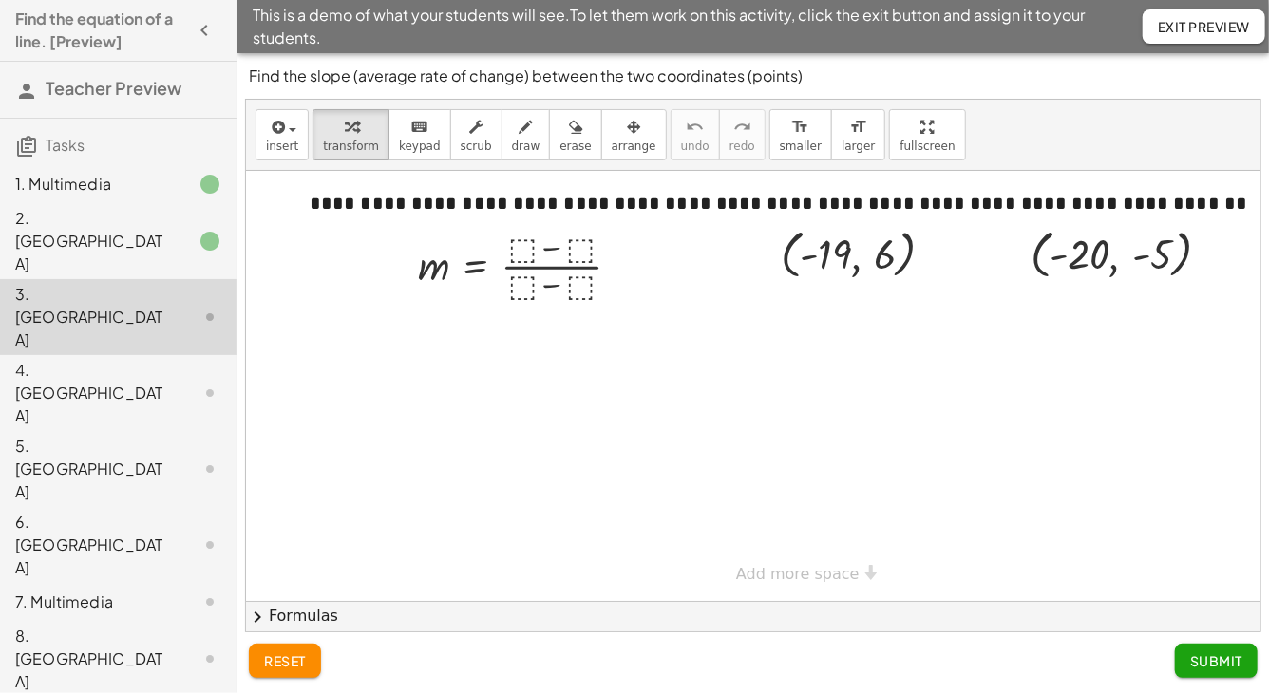
click at [73, 235] on div "2. [GEOGRAPHIC_DATA]" at bounding box center [118, 241] width 237 height 76
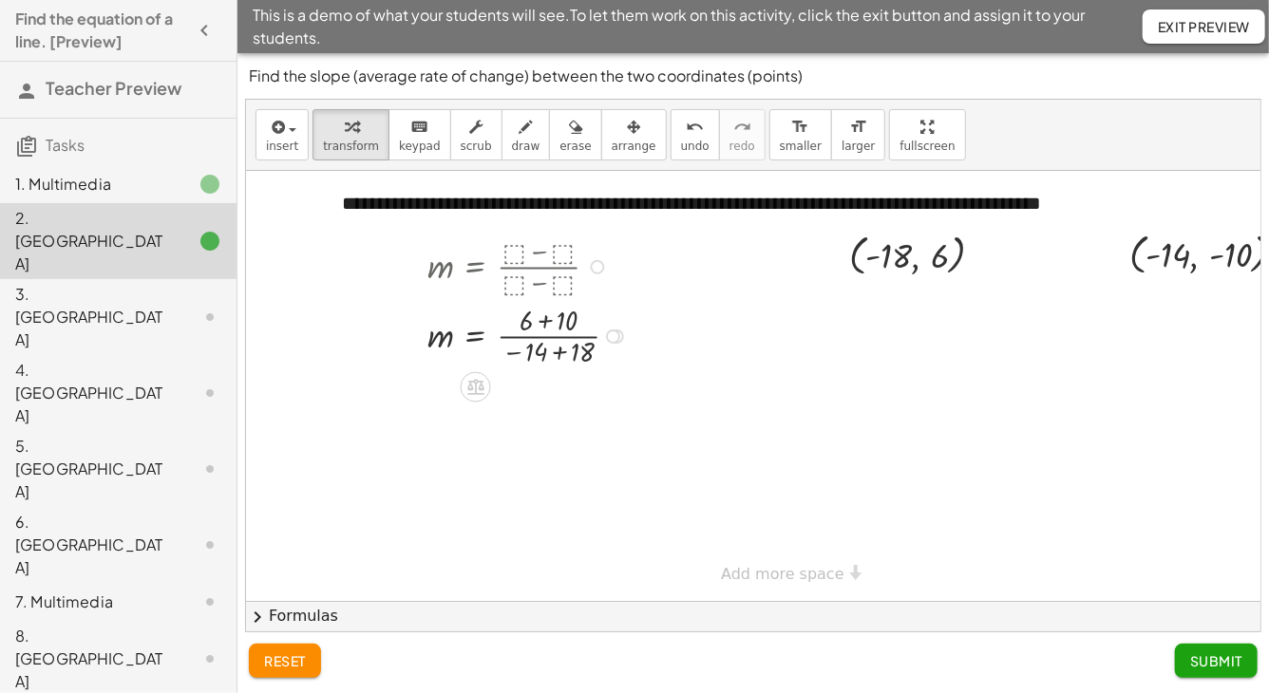
click at [547, 322] on div at bounding box center [530, 334] width 225 height 69
click at [561, 418] on div at bounding box center [530, 403] width 225 height 69
click at [516, 407] on div at bounding box center [530, 403] width 225 height 69
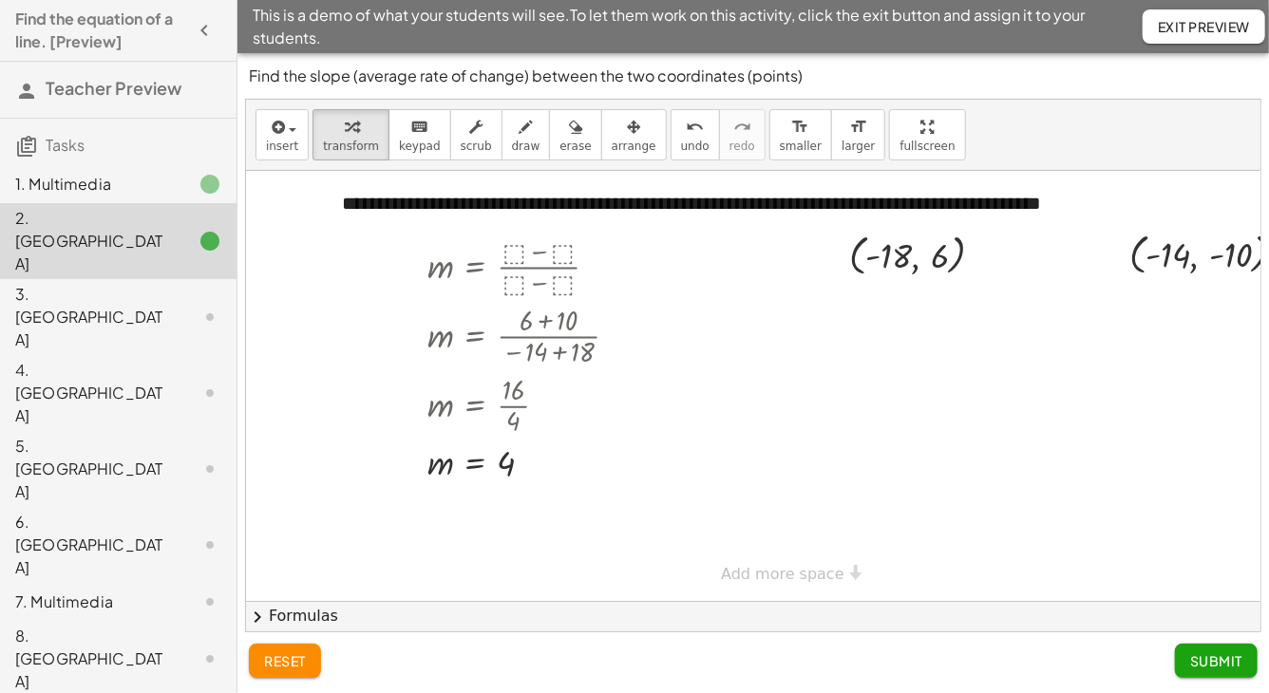
click at [1116, 609] on span "Submit" at bounding box center [1216, 661] width 52 height 17
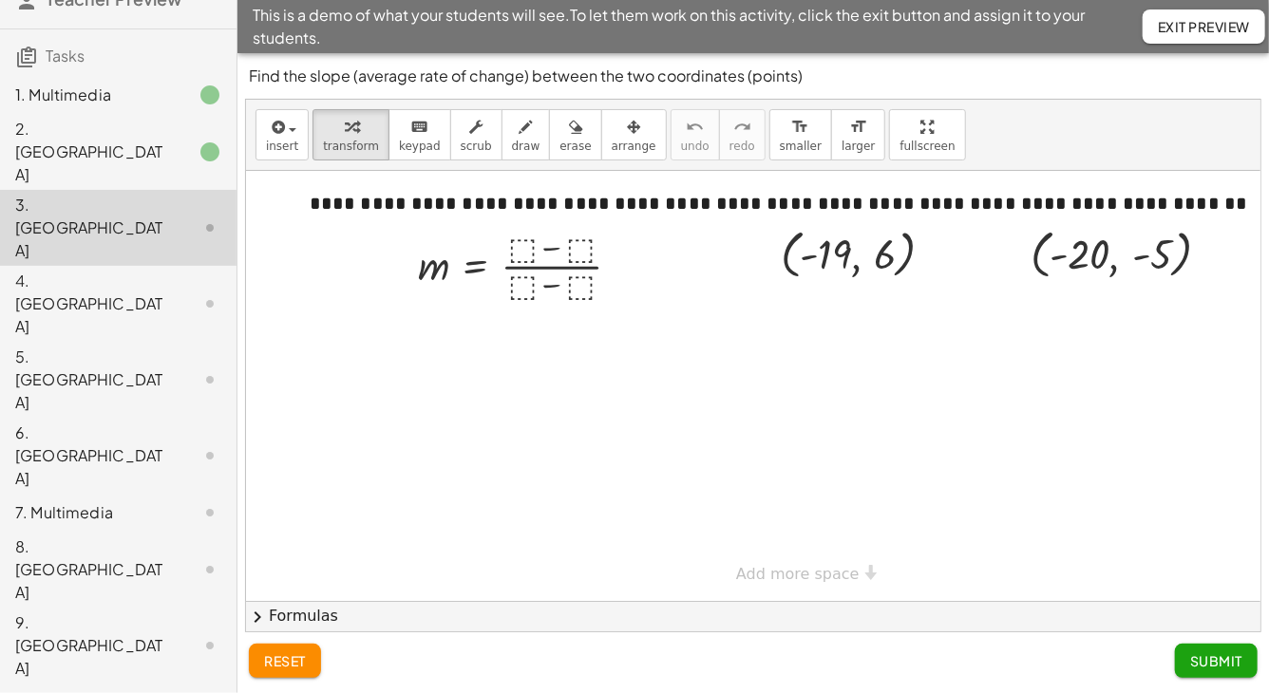
scroll to position [124, 0]
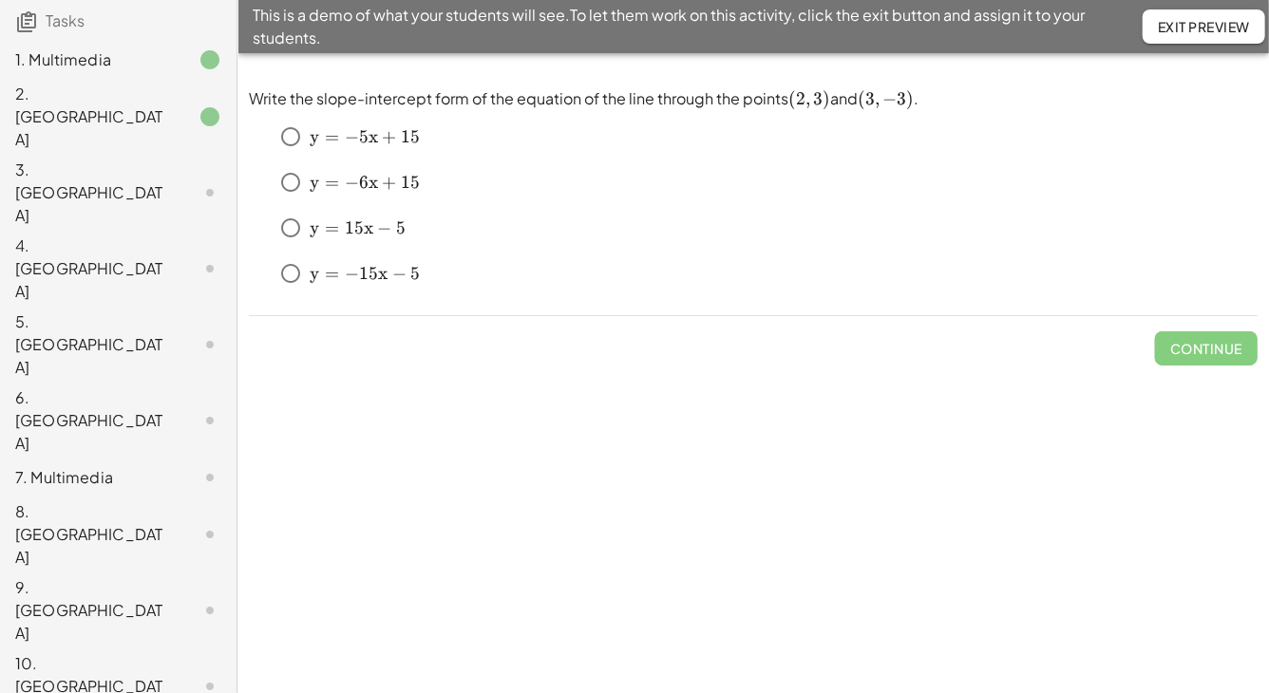
click at [94, 501] on div "8. [GEOGRAPHIC_DATA]" at bounding box center [91, 535] width 153 height 68
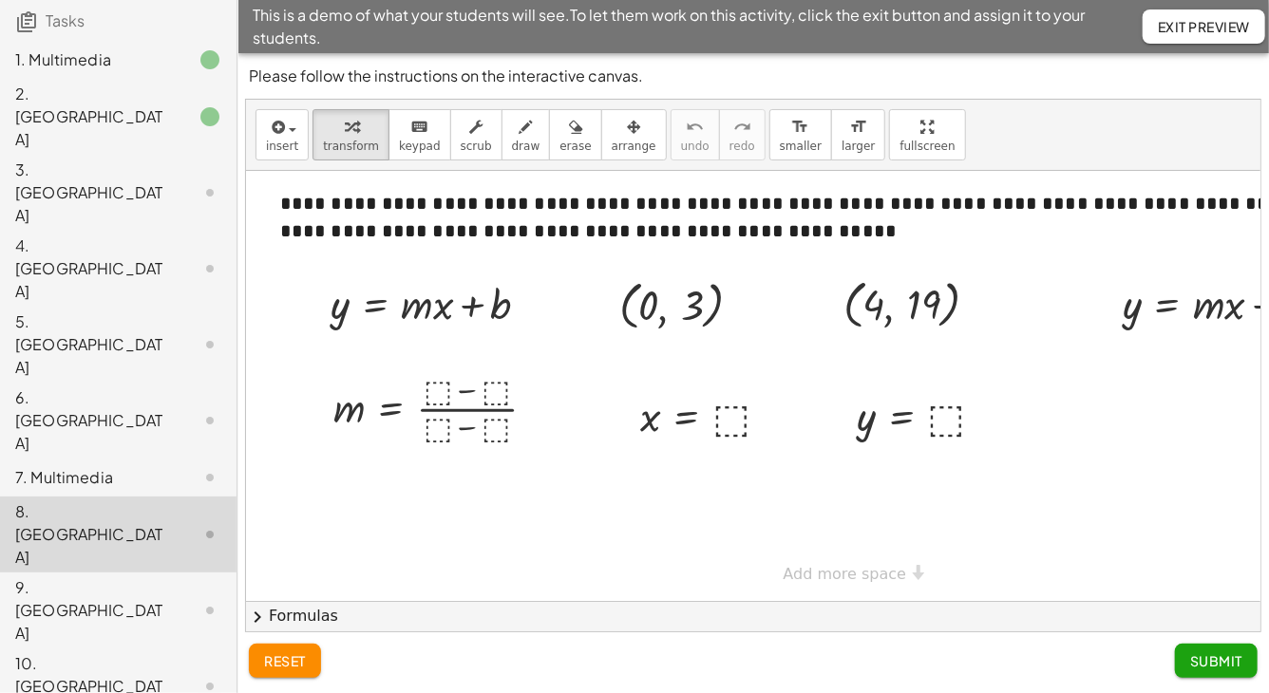
click at [75, 609] on div "10. [GEOGRAPHIC_DATA]" at bounding box center [118, 687] width 237 height 76
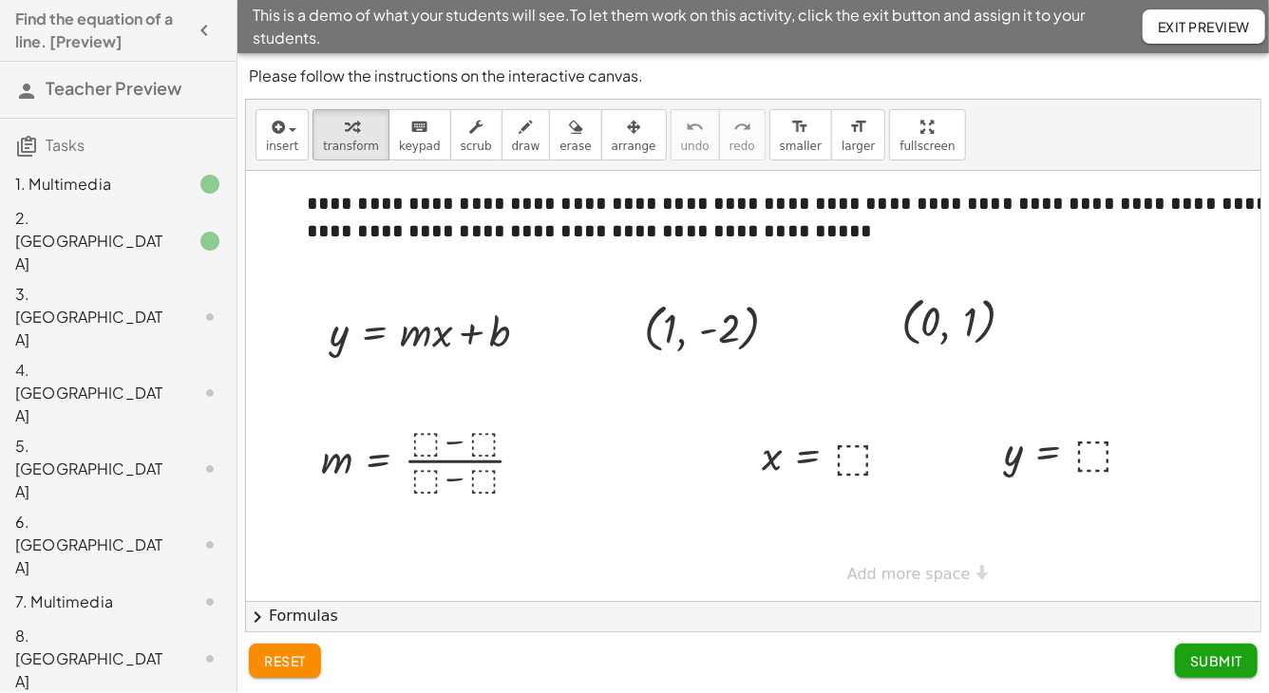
click at [194, 33] on icon "button" at bounding box center [204, 30] width 23 height 23
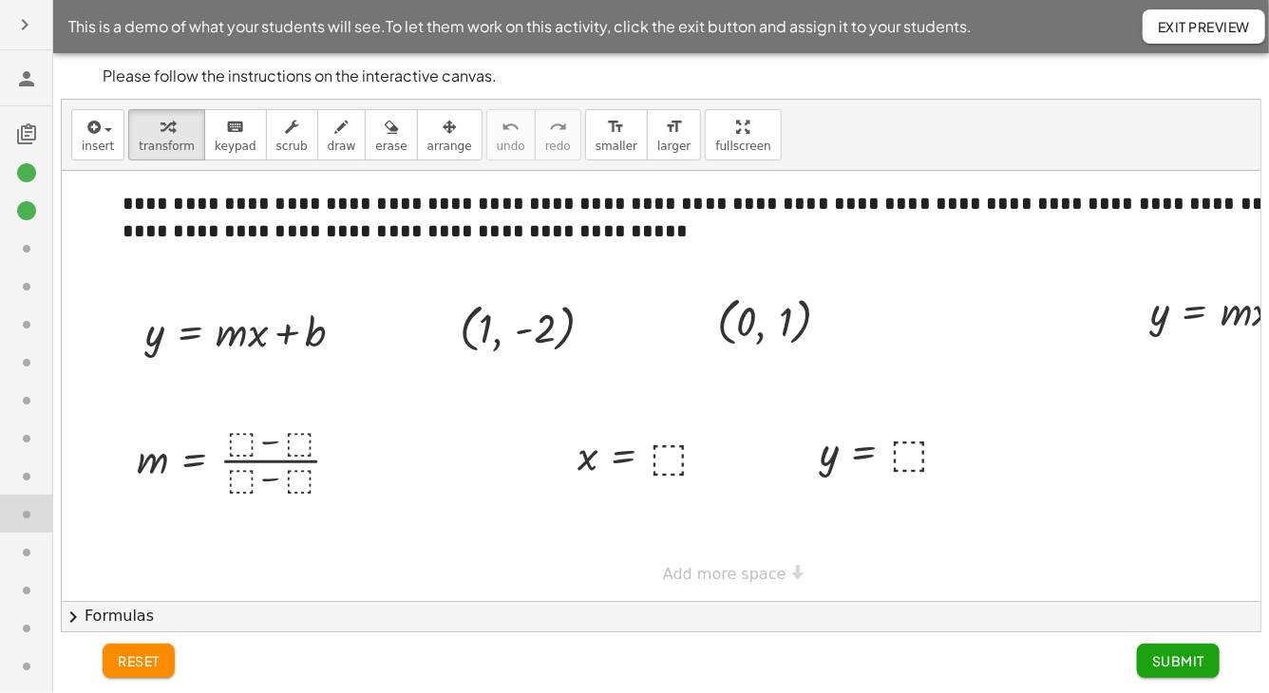
click at [24, 28] on icon "button" at bounding box center [24, 24] width 23 height 23
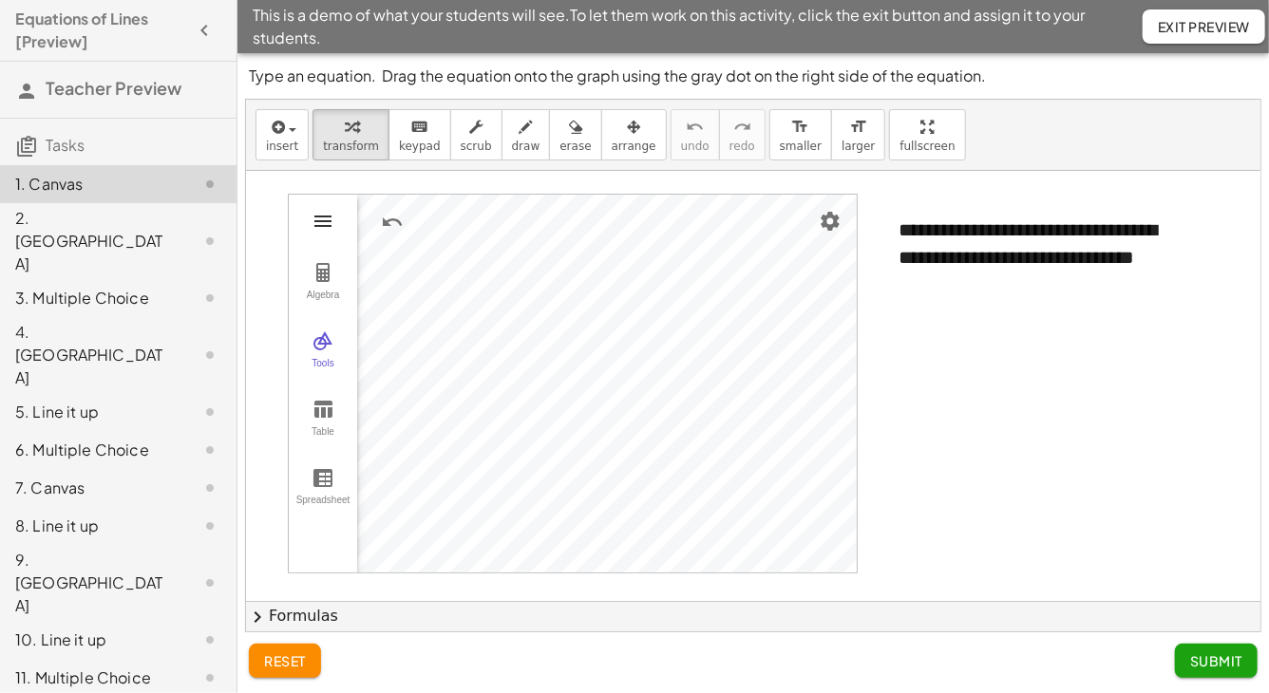
click at [329, 229] on img "Graphing Calculator" at bounding box center [323, 221] width 23 height 23
click at [332, 342] on img "Graphing Calculator" at bounding box center [323, 341] width 23 height 23
click at [320, 405] on img "Graphing Calculator" at bounding box center [323, 409] width 23 height 23
click at [321, 469] on img "Graphing Calculator" at bounding box center [323, 477] width 23 height 23
click at [324, 324] on button "Tools" at bounding box center [323, 350] width 68 height 68
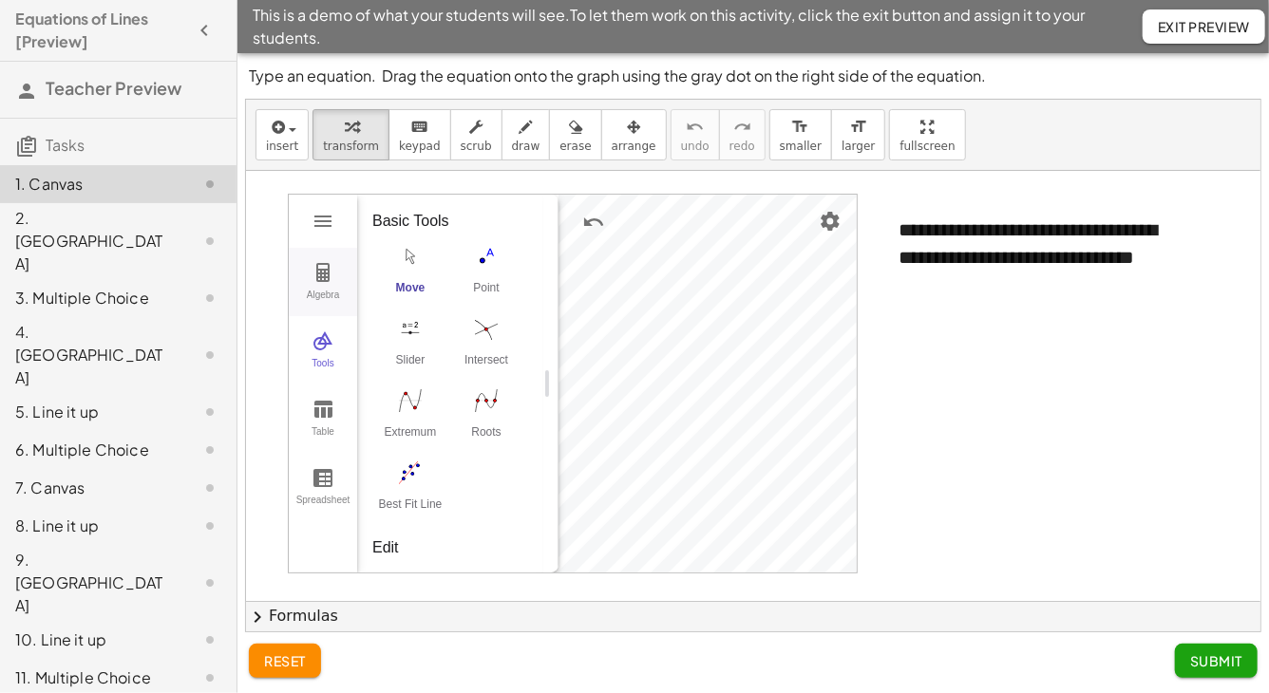
click at [321, 280] on img "Graphing Calculator" at bounding box center [323, 272] width 23 height 23
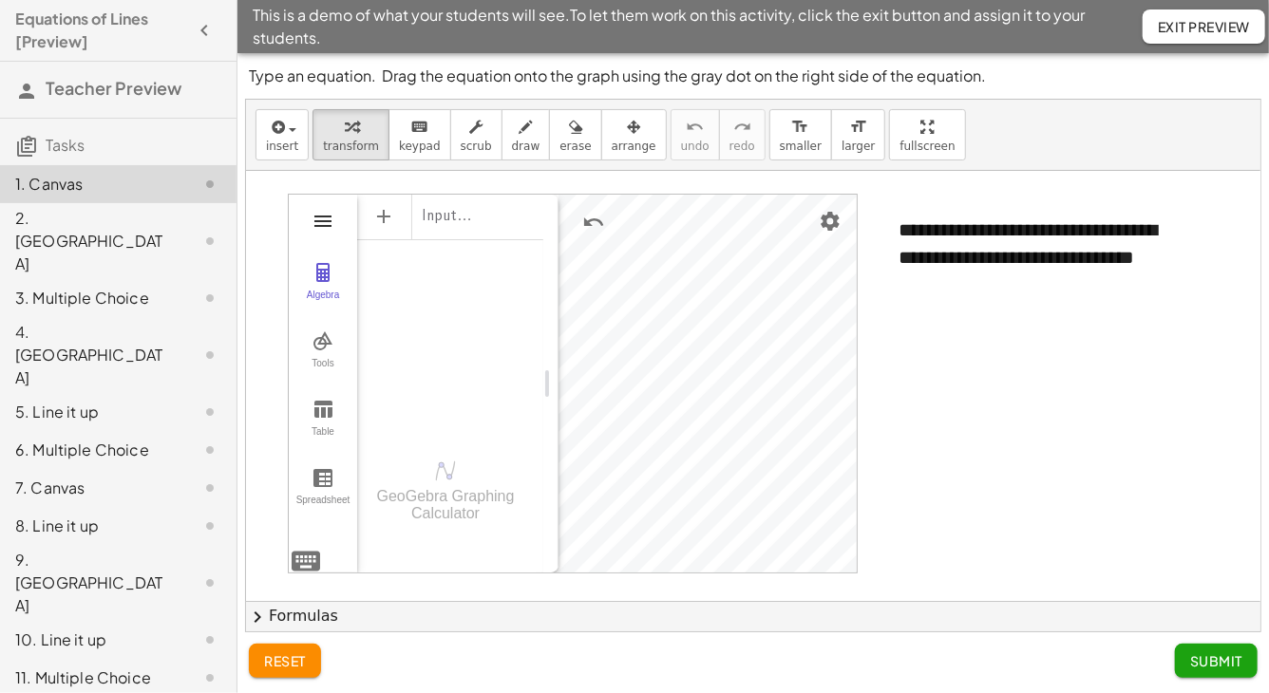
click at [323, 214] on img "Graphing Calculator" at bounding box center [323, 221] width 23 height 23
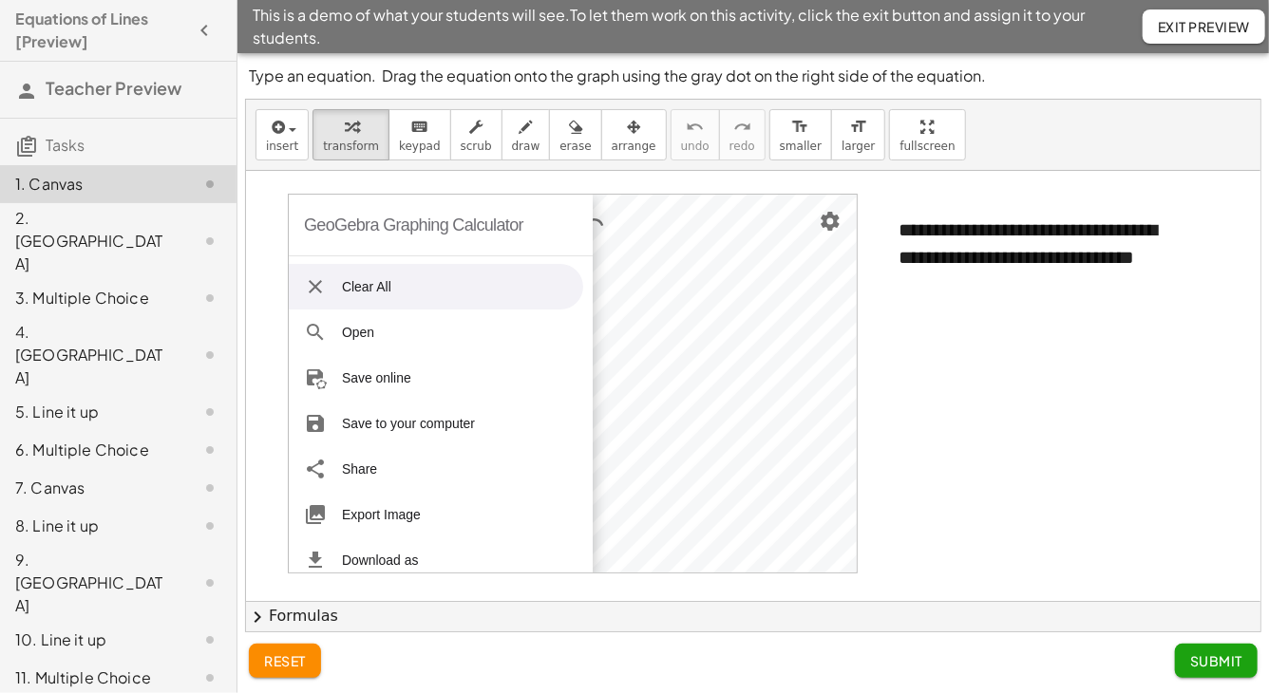
click at [323, 221] on div "GeoGebra Graphing Calculator" at bounding box center [413, 225] width 219 height 61
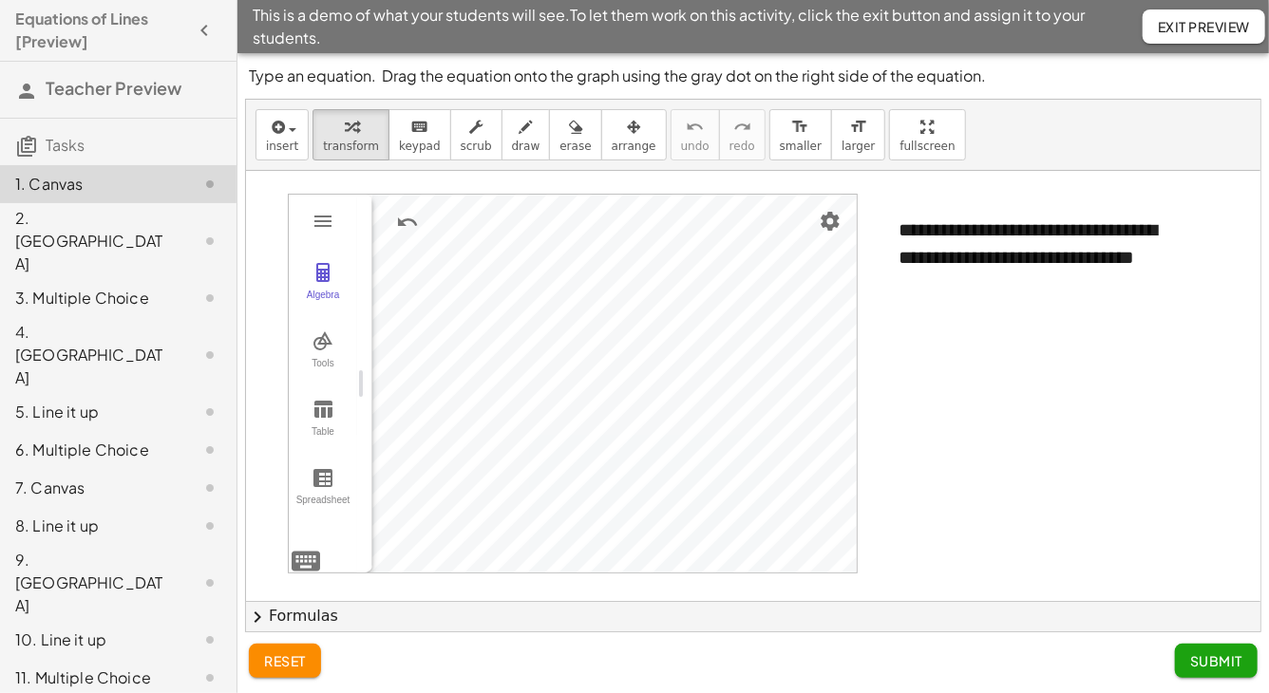
drag, startPoint x: 553, startPoint y: 384, endPoint x: 285, endPoint y: 380, distance: 267.9
click at [832, 222] on img "Settings" at bounding box center [830, 221] width 23 height 23
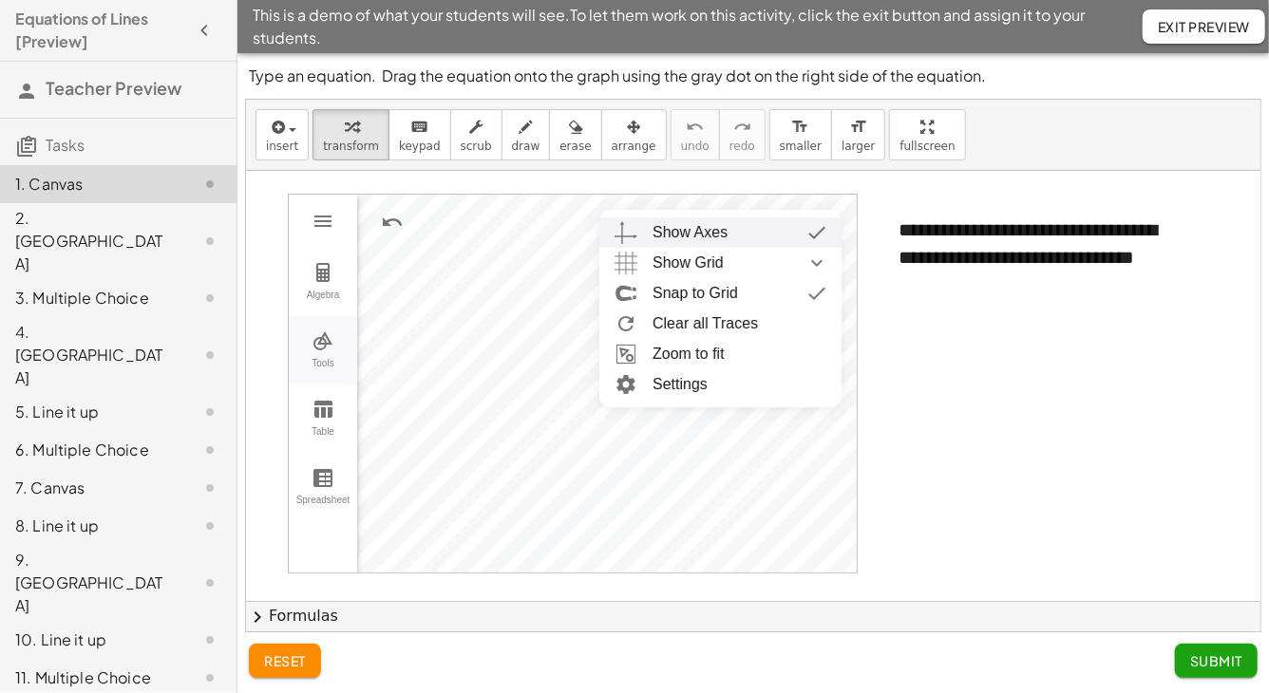
click at [330, 358] on div "Tools" at bounding box center [323, 371] width 61 height 27
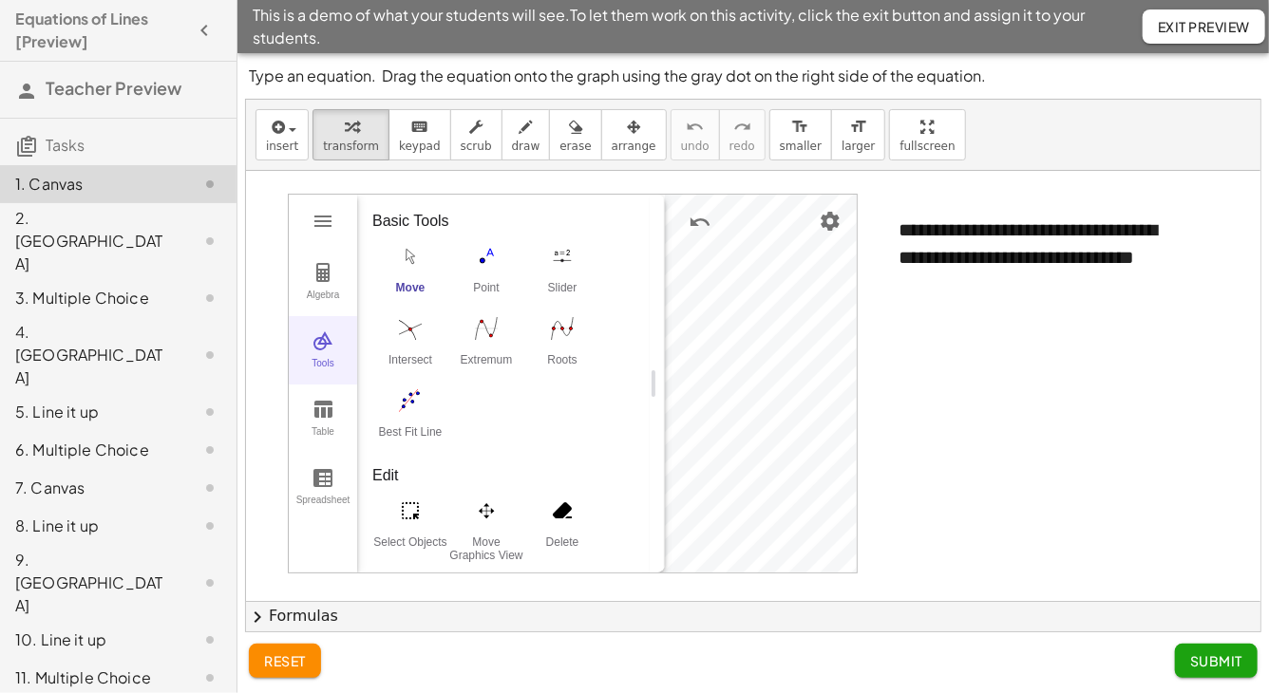
click at [330, 358] on div "Tools" at bounding box center [323, 371] width 61 height 27
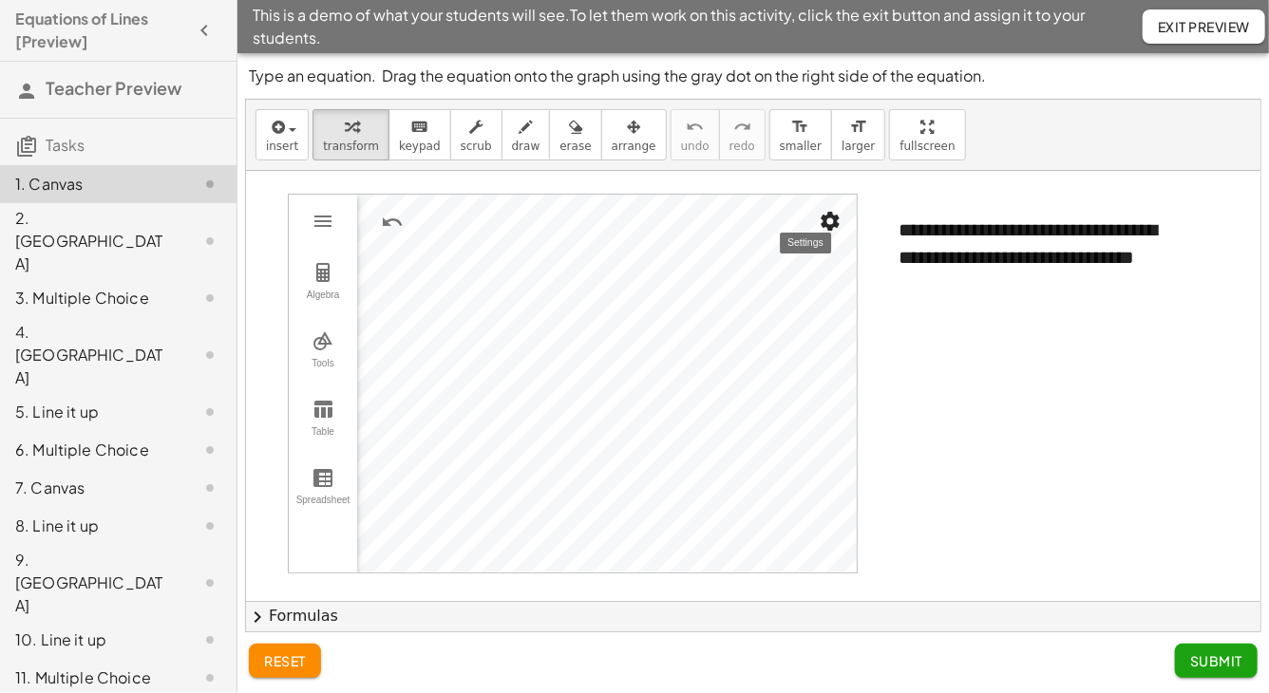
click at [825, 227] on img "Settings" at bounding box center [830, 221] width 23 height 23
click at [323, 226] on img "Graphing Calculator" at bounding box center [323, 221] width 23 height 23
click at [318, 286] on button "Algebra" at bounding box center [323, 282] width 68 height 68
click at [476, 212] on div "Input…" at bounding box center [503, 215] width 293 height 43
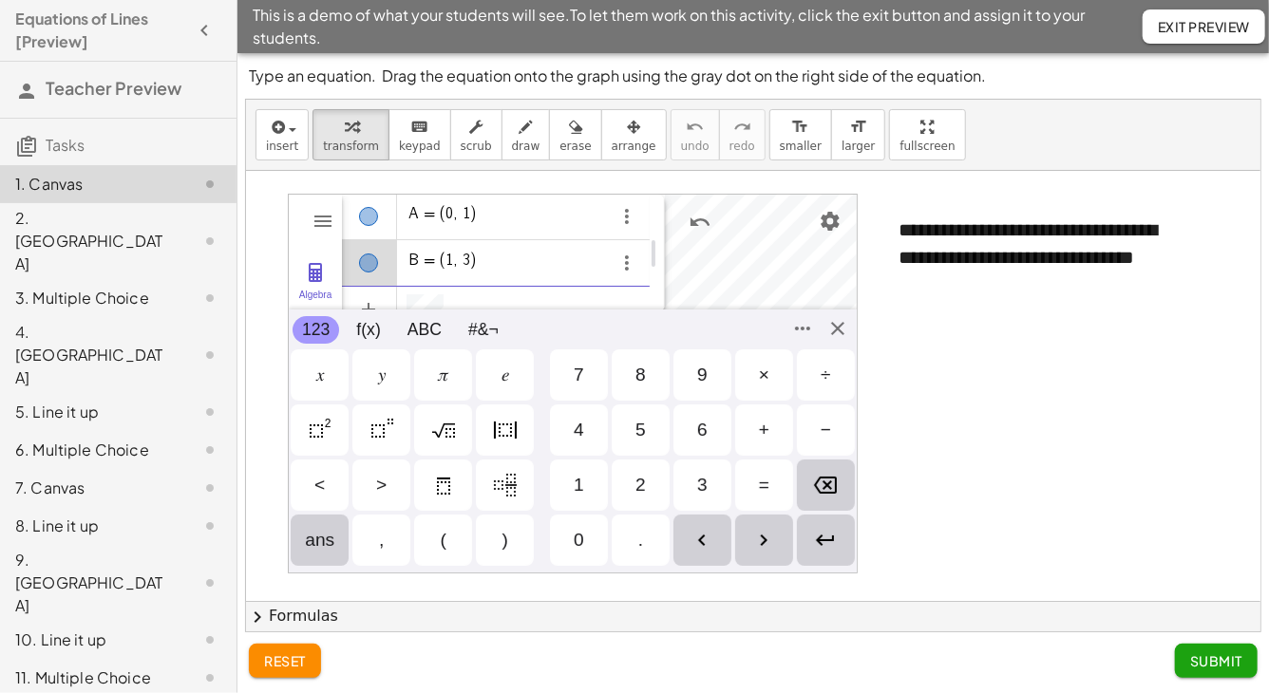
scroll to position [22, 0]
click at [837, 328] on div "GeoGebra Graphing Calculator Clear All Open Save online Save to your computer S…" at bounding box center [573, 384] width 570 height 380
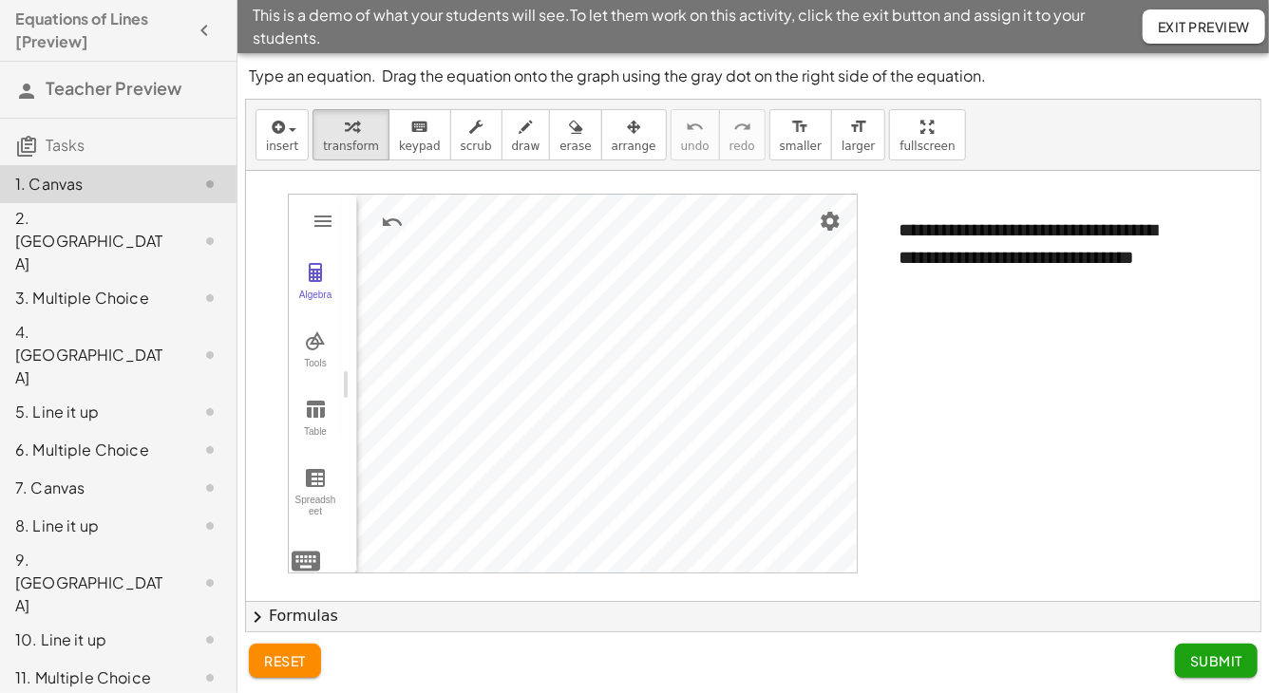
drag, startPoint x: 659, startPoint y: 378, endPoint x: 305, endPoint y: 376, distance: 354.3
click at [321, 346] on img "Graphing Calculator" at bounding box center [315, 341] width 23 height 23
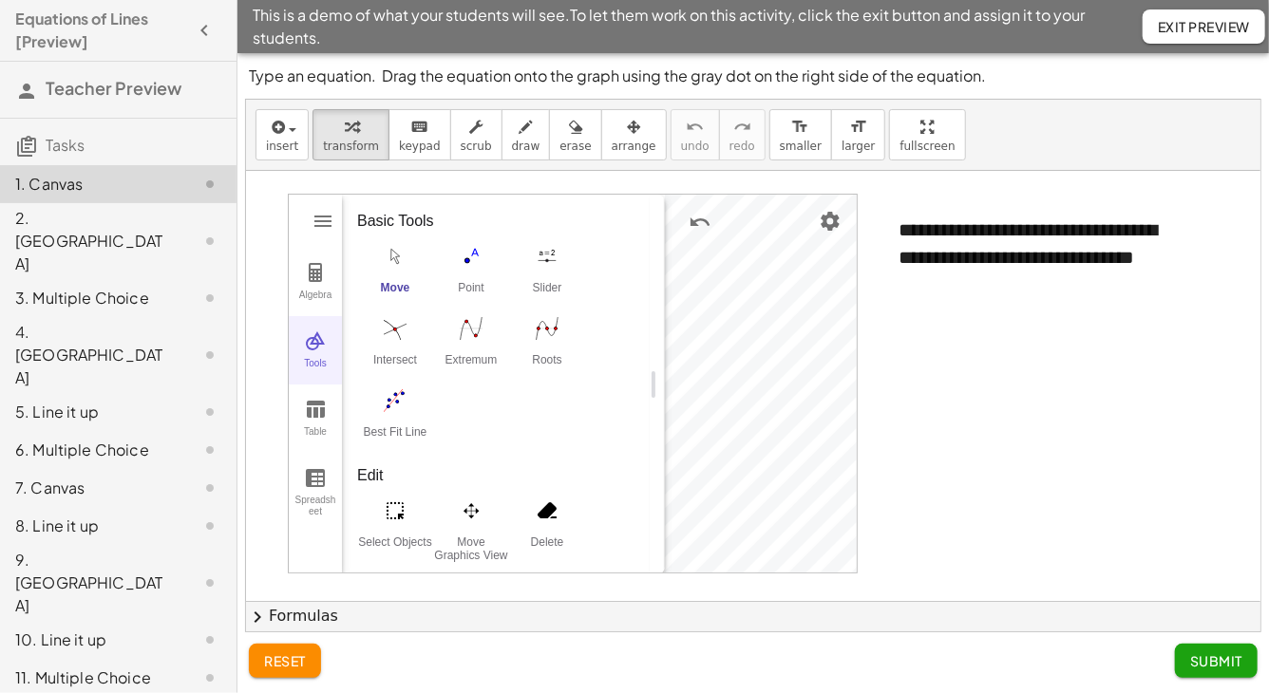
click at [321, 346] on img "Graphing Calculator" at bounding box center [315, 341] width 23 height 23
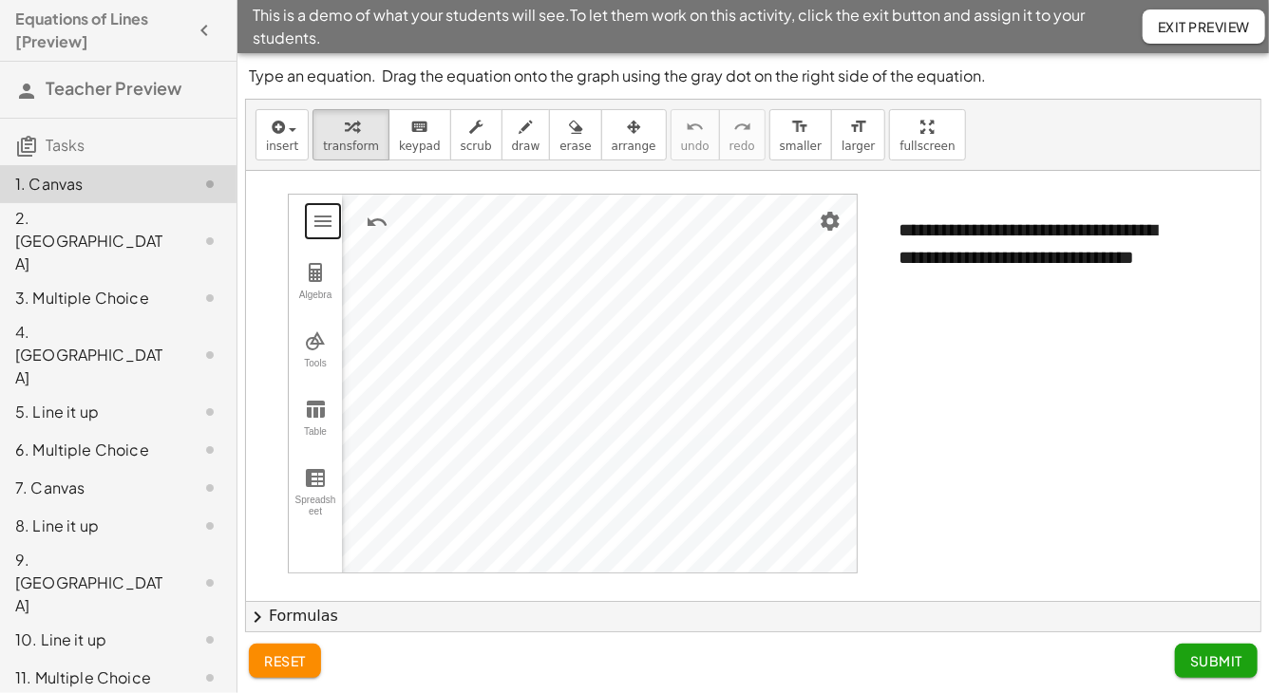
click at [950, 406] on div at bounding box center [921, 407] width 1351 height 472
click at [520, 125] on icon "button" at bounding box center [526, 127] width 13 height 23
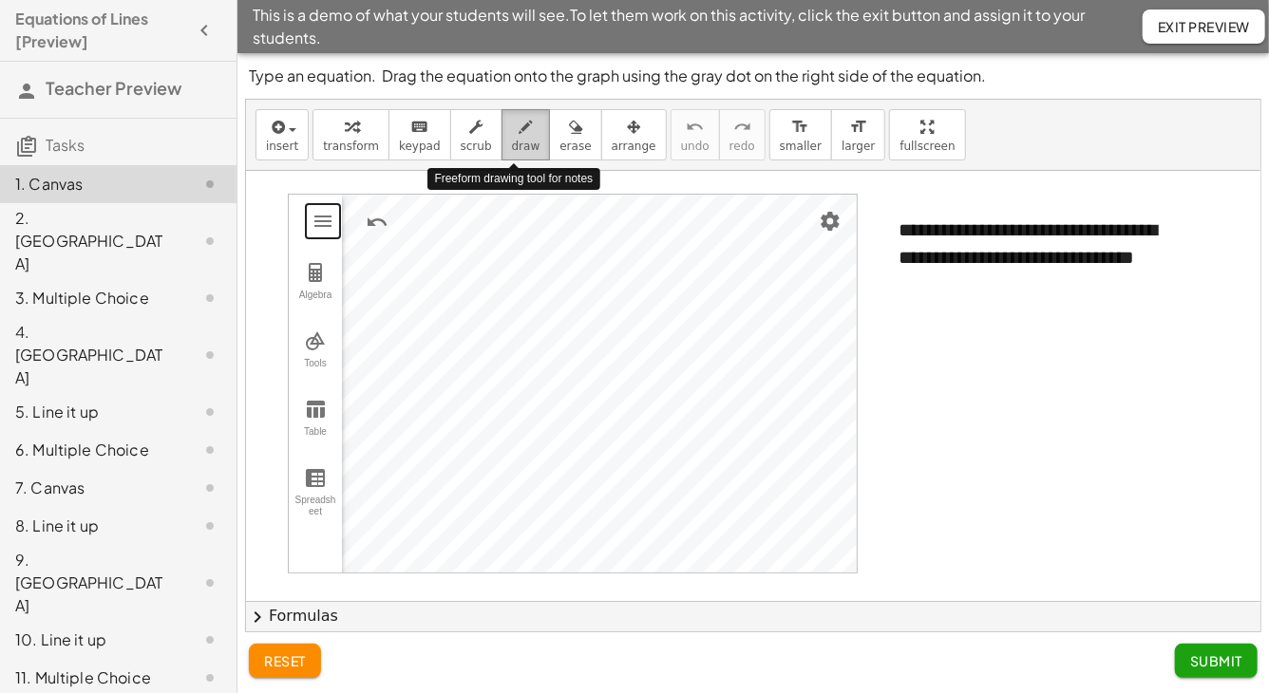
click at [520, 125] on icon "button" at bounding box center [526, 127] width 13 height 23
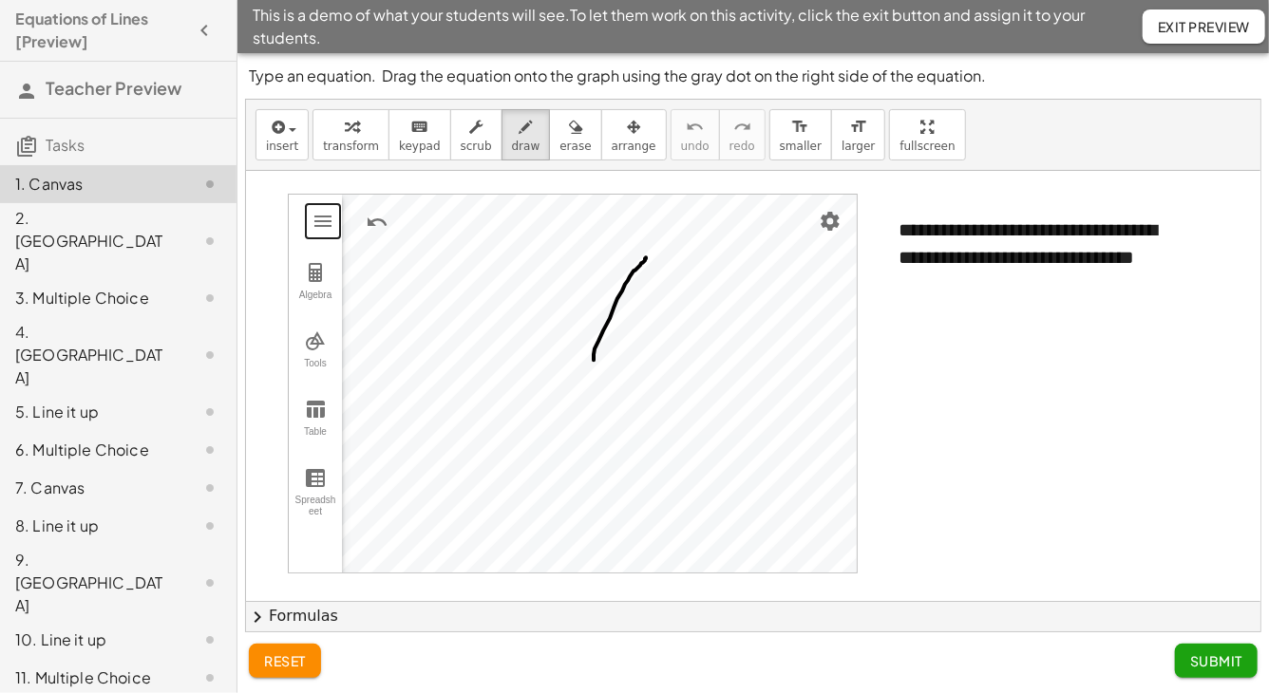
drag, startPoint x: 594, startPoint y: 360, endPoint x: 646, endPoint y: 257, distance: 115.1
click at [646, 257] on div at bounding box center [921, 407] width 1351 height 472
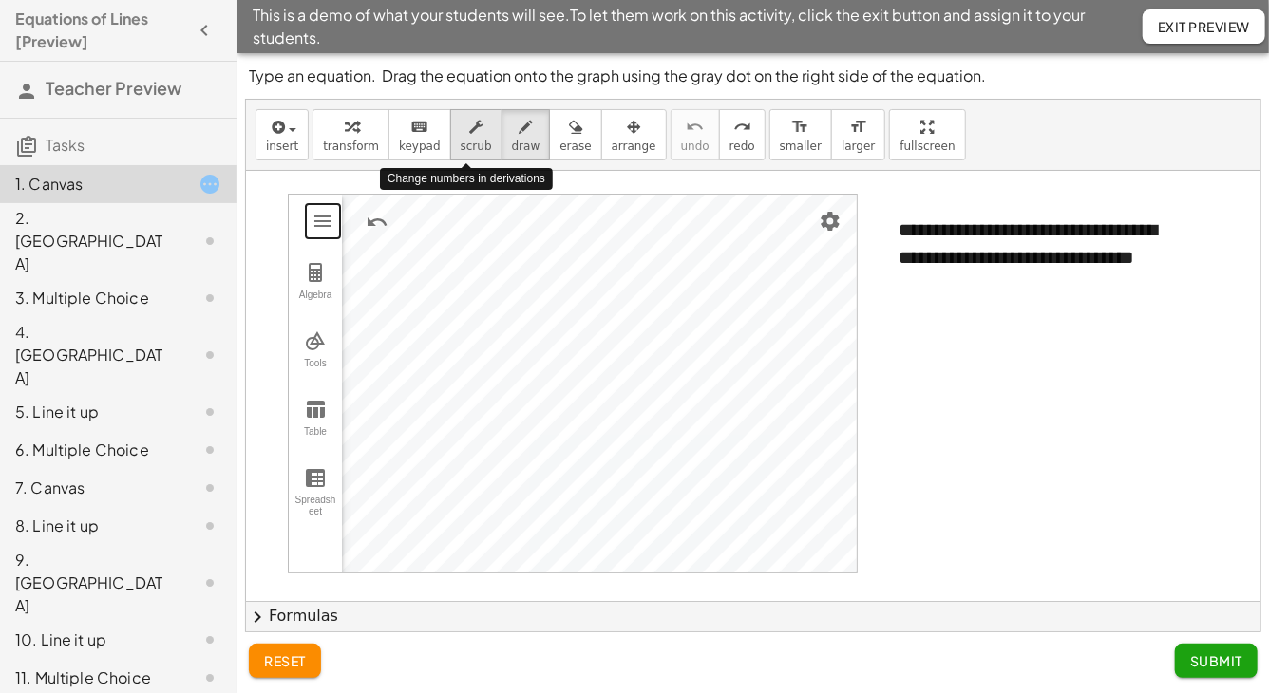
click at [469, 125] on icon "button" at bounding box center [475, 127] width 13 height 23
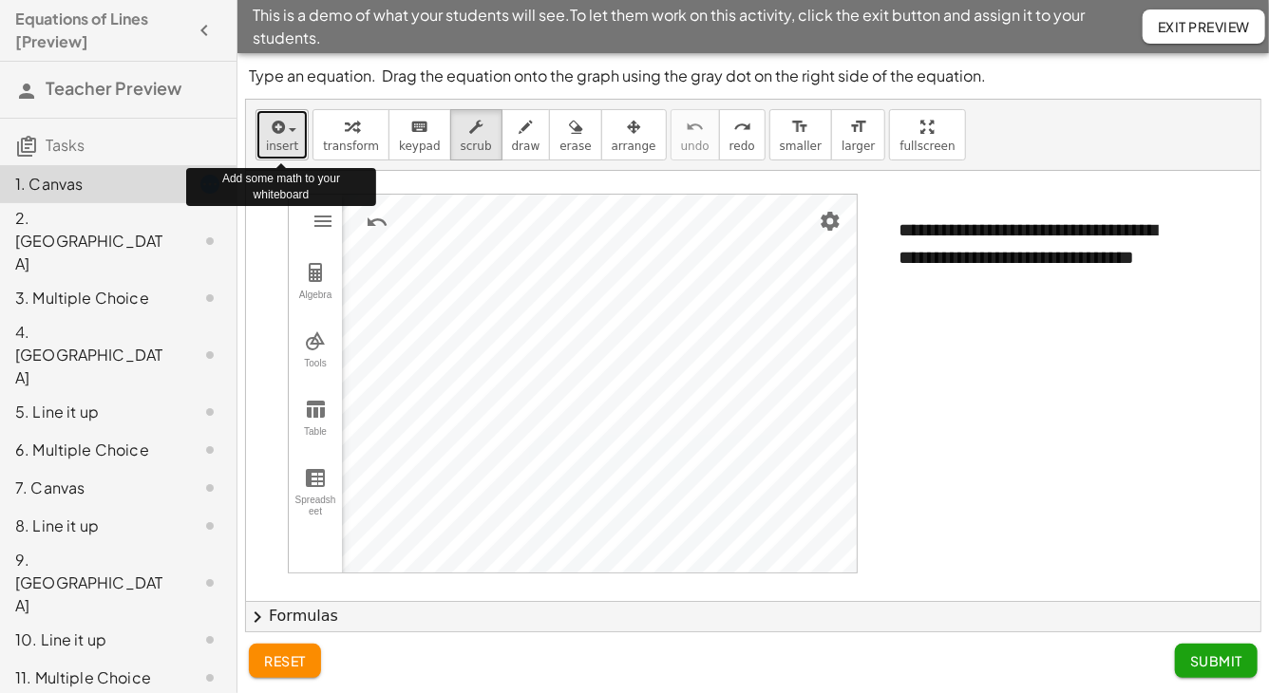
click at [295, 132] on div "button" at bounding box center [282, 126] width 32 height 23
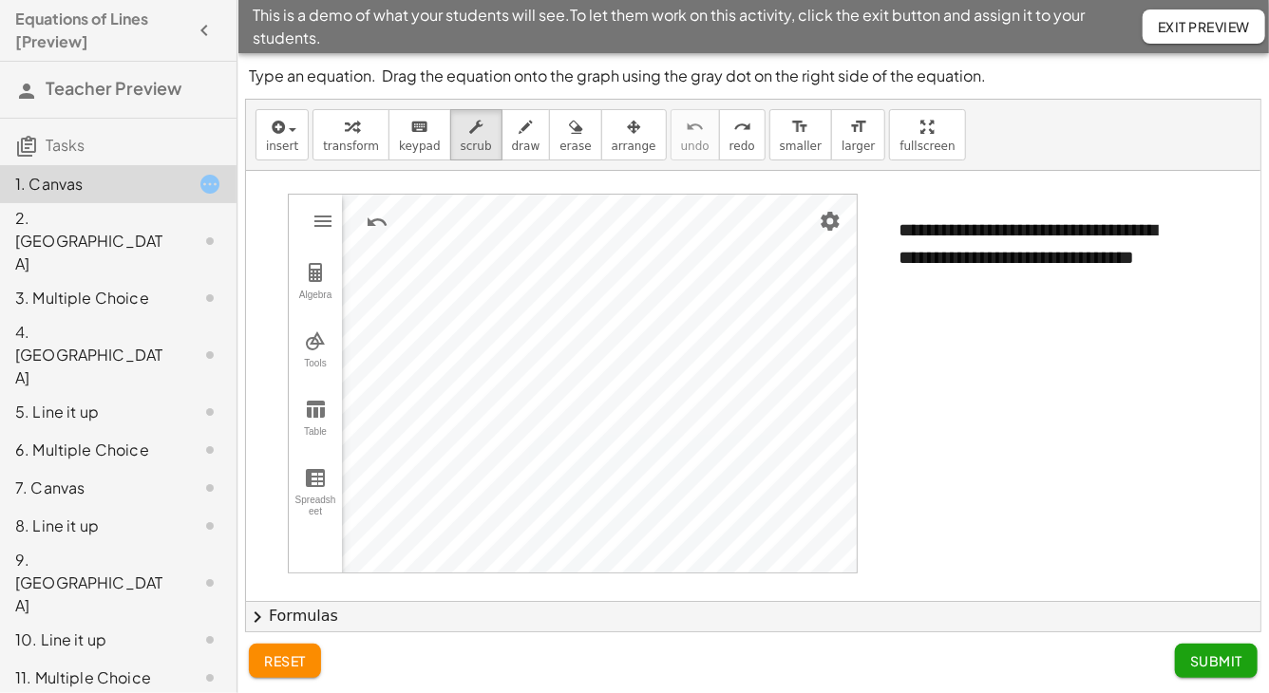
click at [99, 233] on div "2. [GEOGRAPHIC_DATA]" at bounding box center [91, 241] width 153 height 68
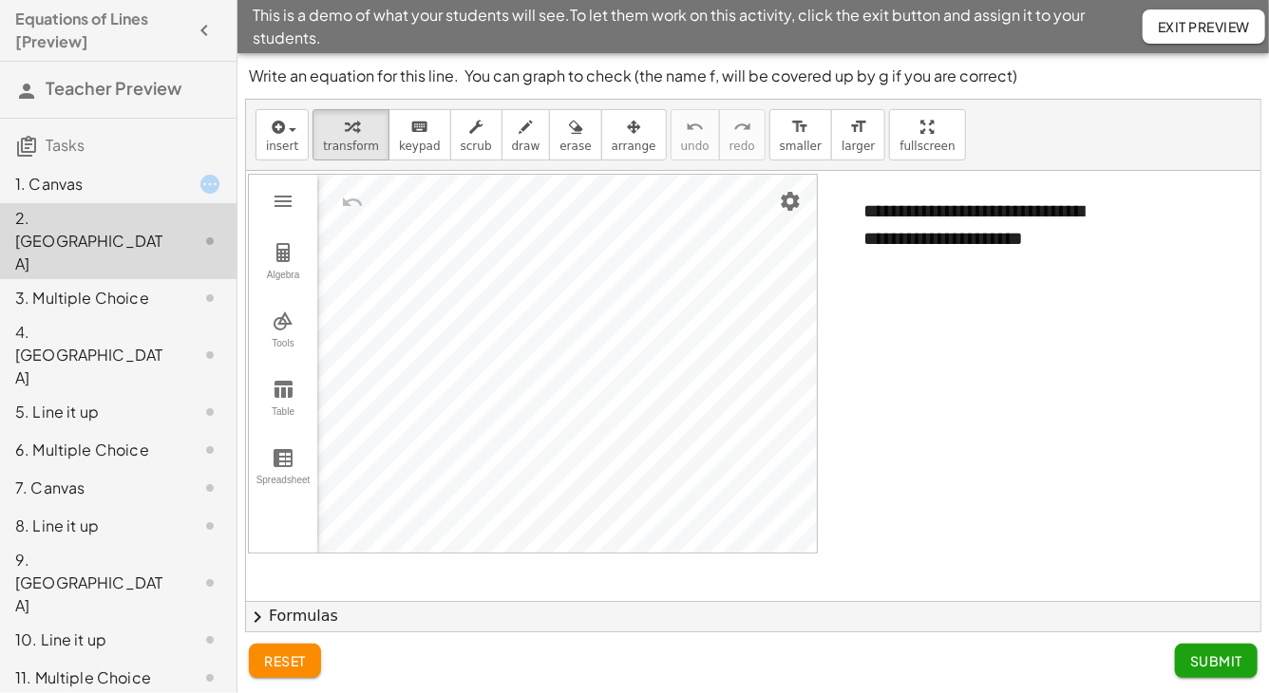
click at [90, 287] on div "3. Multiple Choice" at bounding box center [91, 298] width 153 height 23
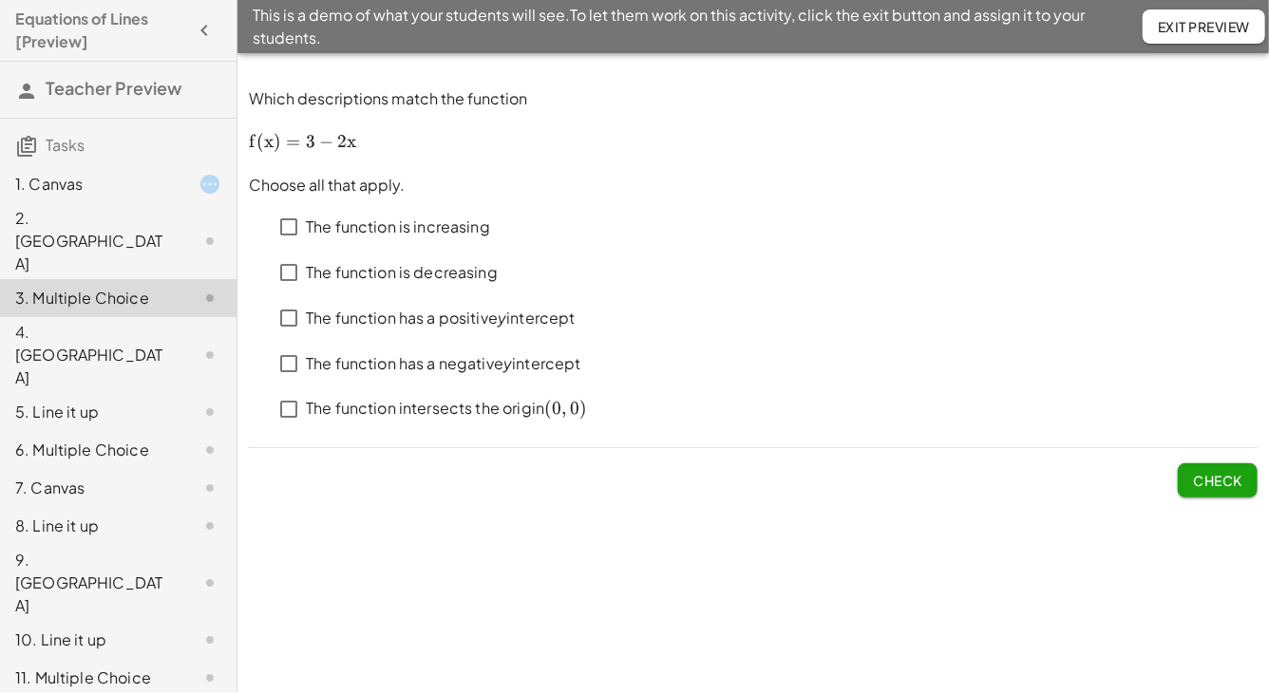
click at [87, 212] on div "2. [GEOGRAPHIC_DATA]" at bounding box center [91, 241] width 153 height 68
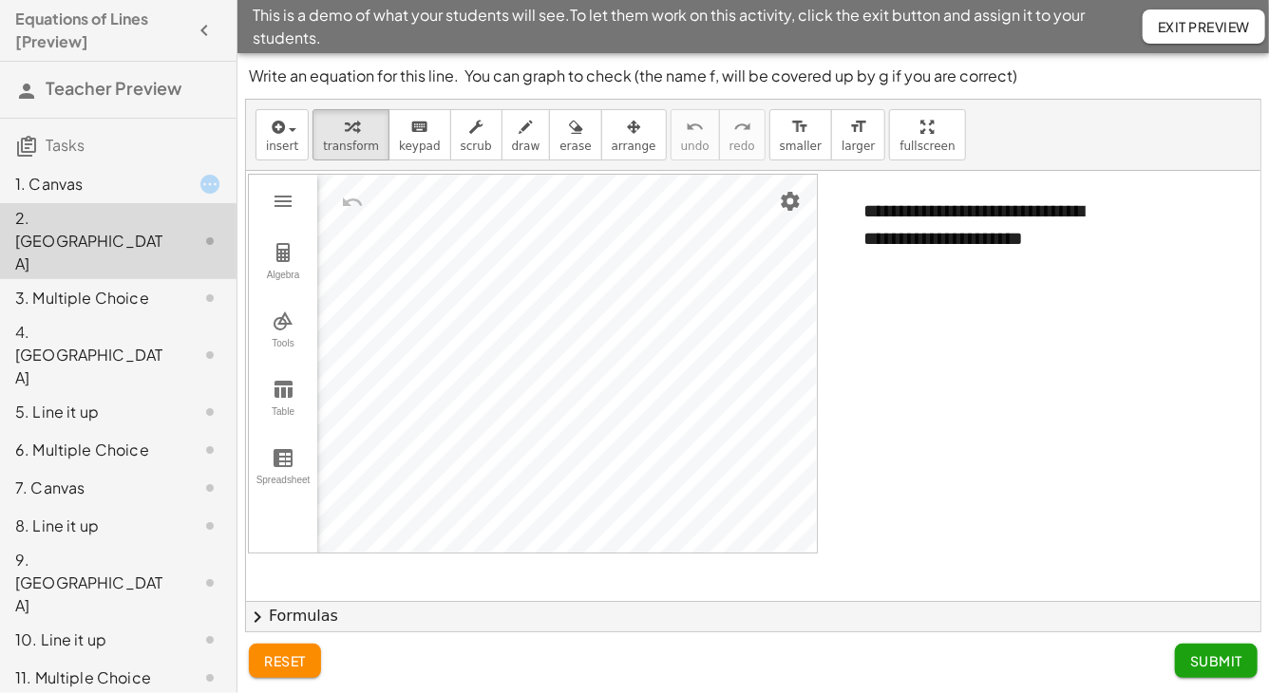
click at [1107, 358] on div at bounding box center [753, 407] width 1014 height 472
click at [624, 608] on button "chevron_right Formulas" at bounding box center [753, 616] width 1014 height 30
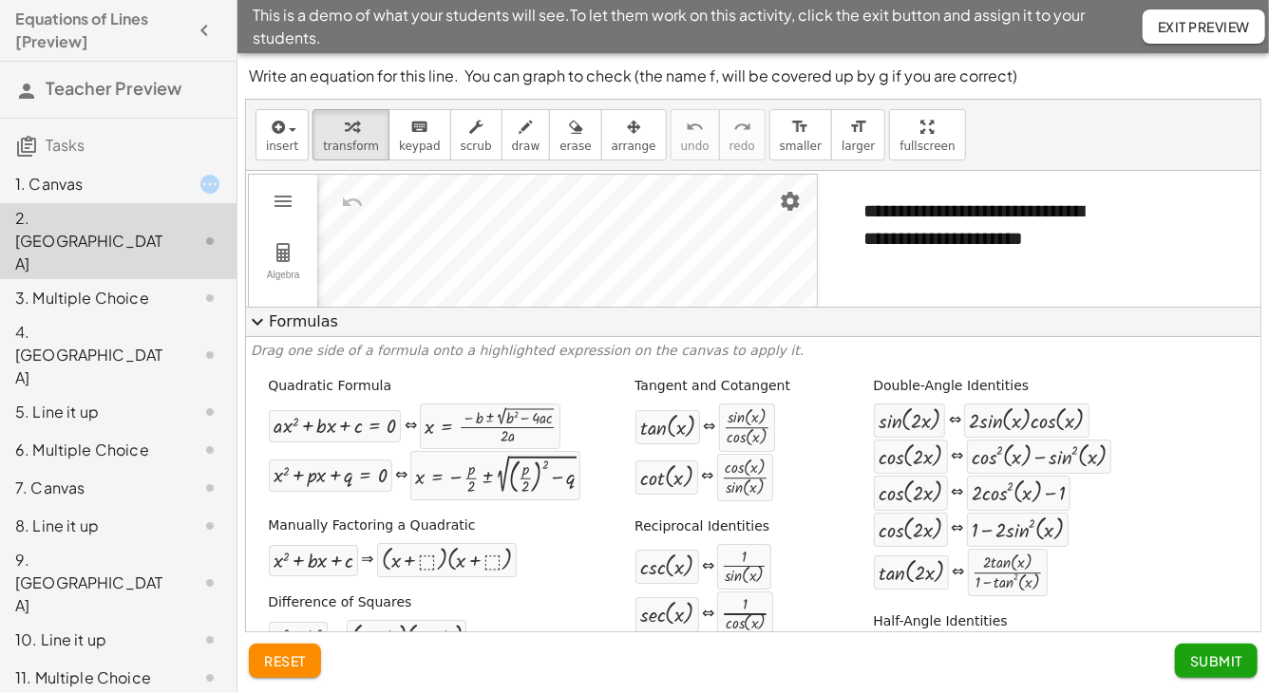
drag, startPoint x: 624, startPoint y: 608, endPoint x: 624, endPoint y: 628, distance: 19.9
click at [624, 622] on div "Quadratic Formula + · a · x 2 + · b · x + c = 0 ⇔ x = · ( − b ± 2 √ ( + b 2 − ·…" at bounding box center [753, 683] width 1005 height 627
